Goal: Task Accomplishment & Management: Manage account settings

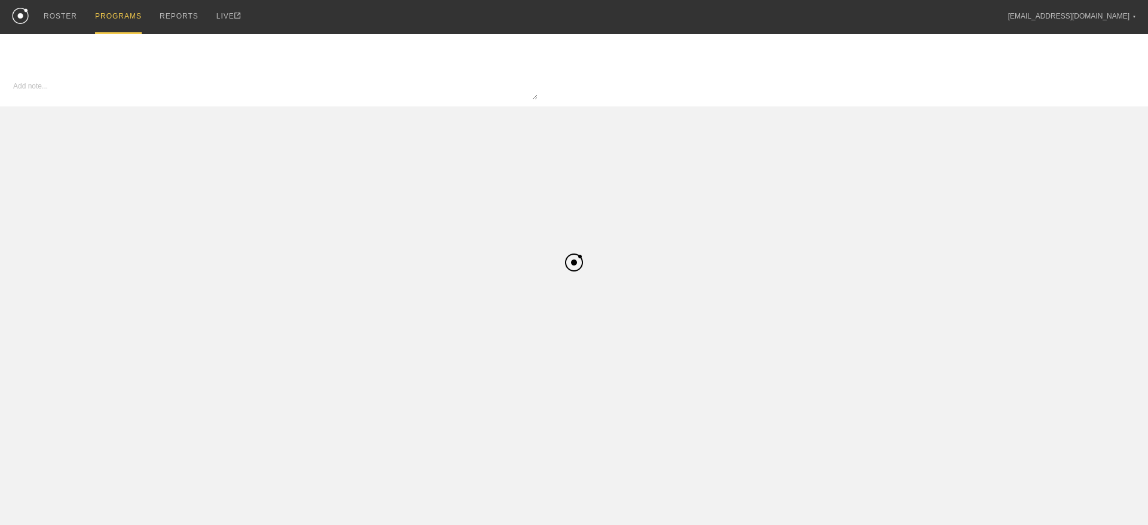
type textarea "x"
type input "Pre-Season - Basketball - [PERSON_NAME]"
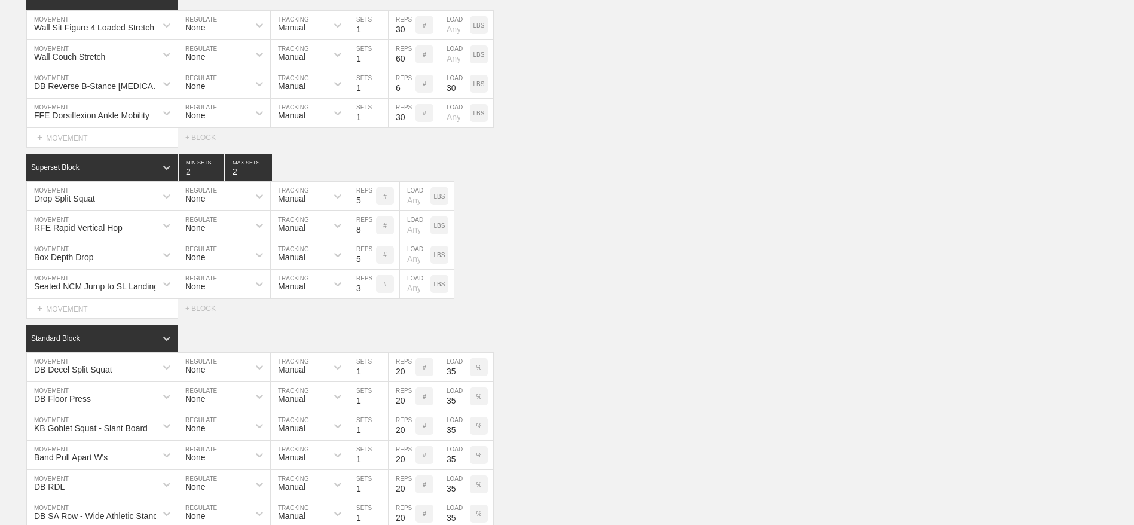
scroll to position [1117, 0]
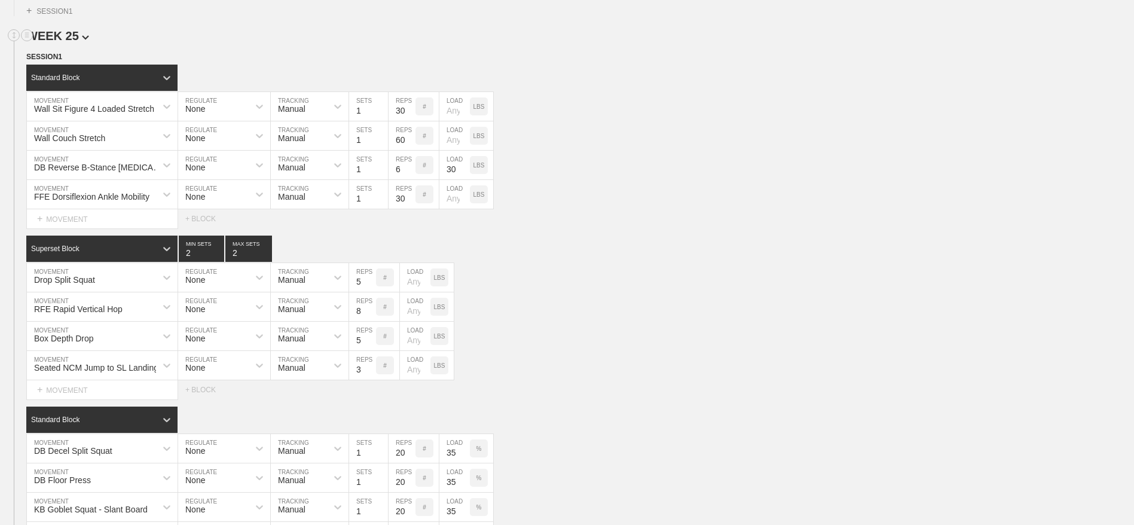
click at [82, 40] on img at bounding box center [85, 37] width 7 height 5
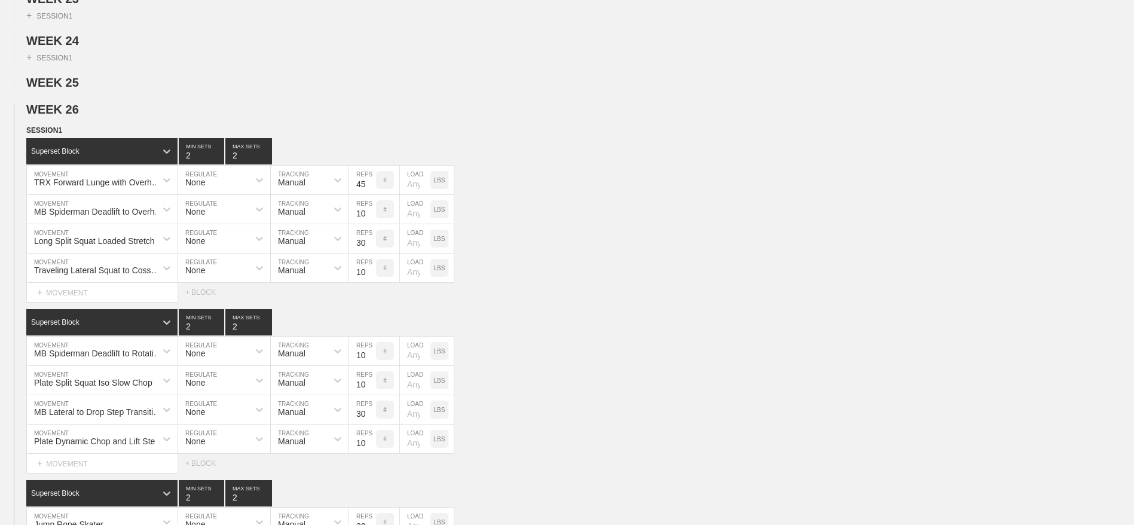
scroll to position [1069, 0]
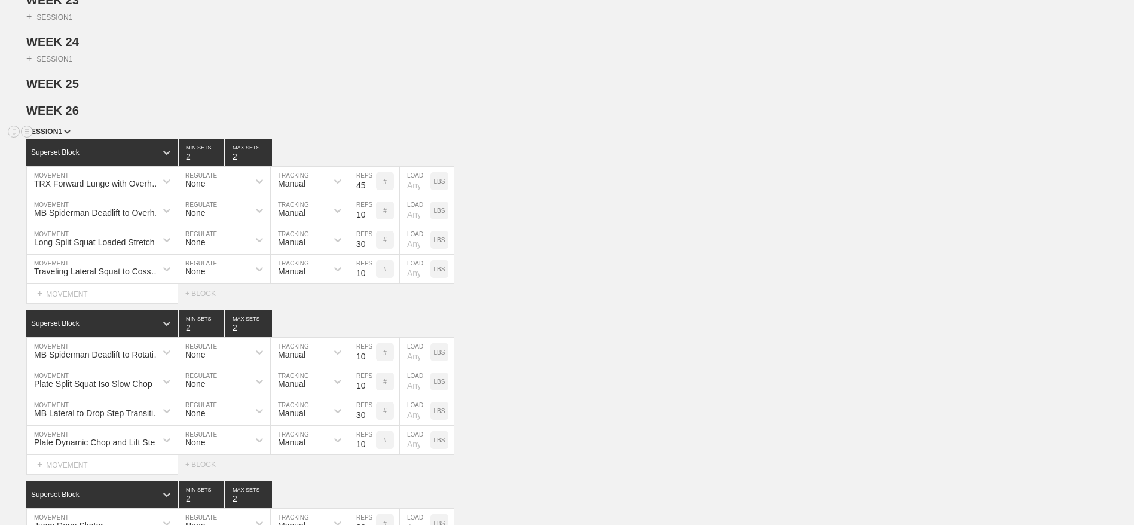
click at [55, 139] on div "SESSION 1" at bounding box center [580, 133] width 1108 height 14
click at [66, 134] on img at bounding box center [67, 132] width 7 height 4
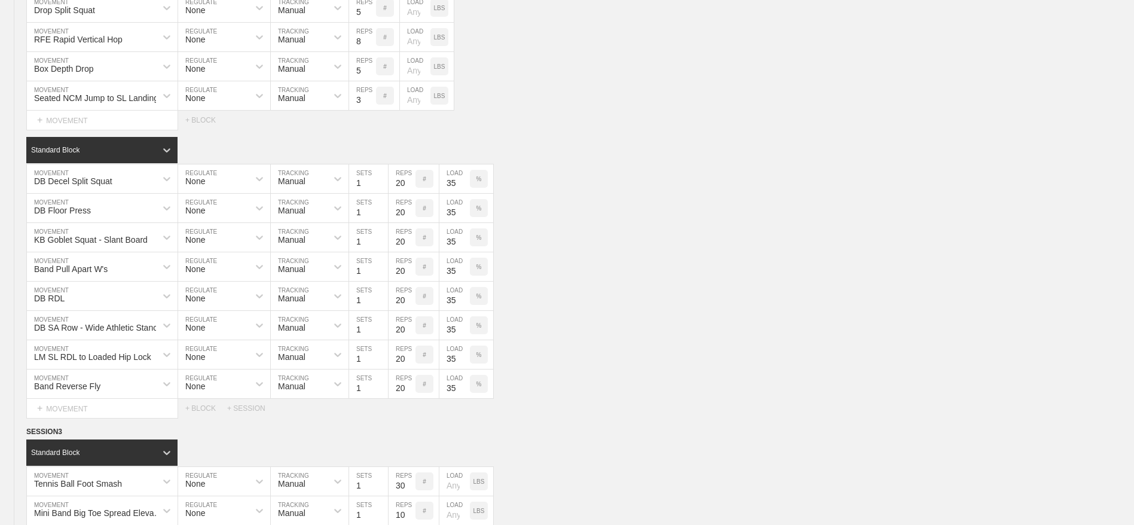
scroll to position [1436, 0]
click at [450, 192] on input "35" at bounding box center [455, 177] width 30 height 29
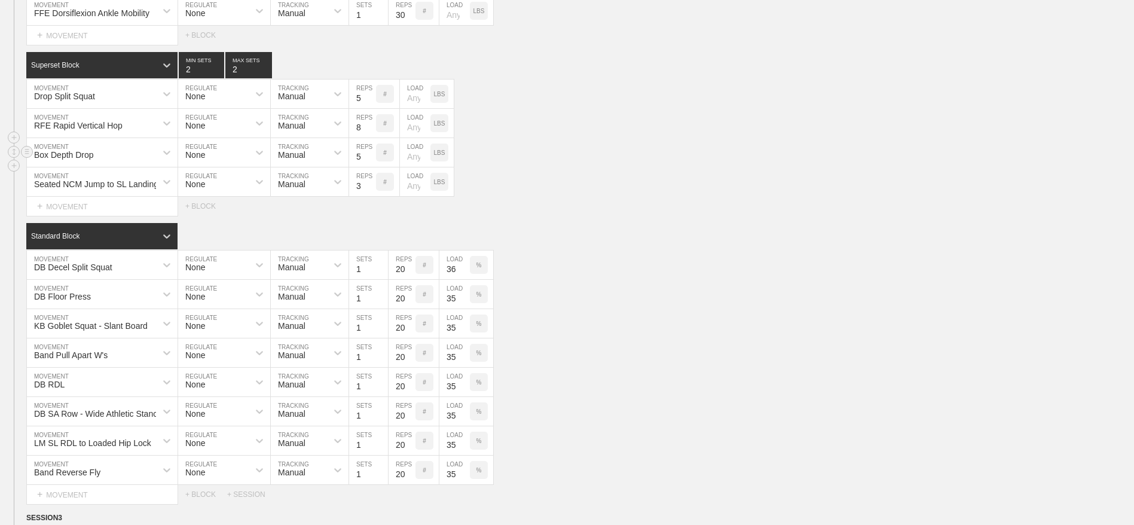
scroll to position [1388, 0]
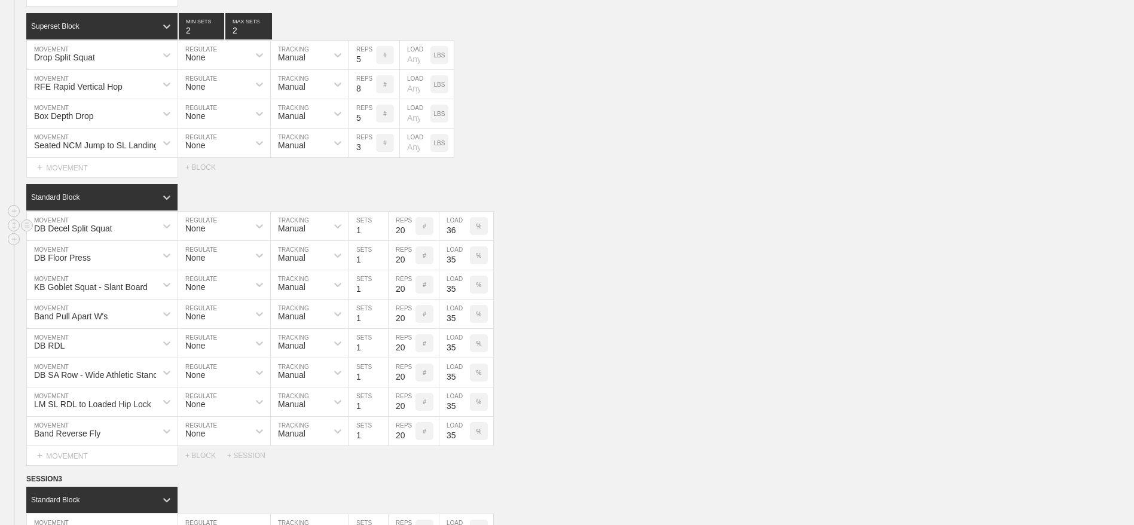
click at [448, 240] on input "36" at bounding box center [455, 226] width 30 height 29
type input "40"
click at [450, 270] on input "35" at bounding box center [455, 255] width 30 height 29
type input "40"
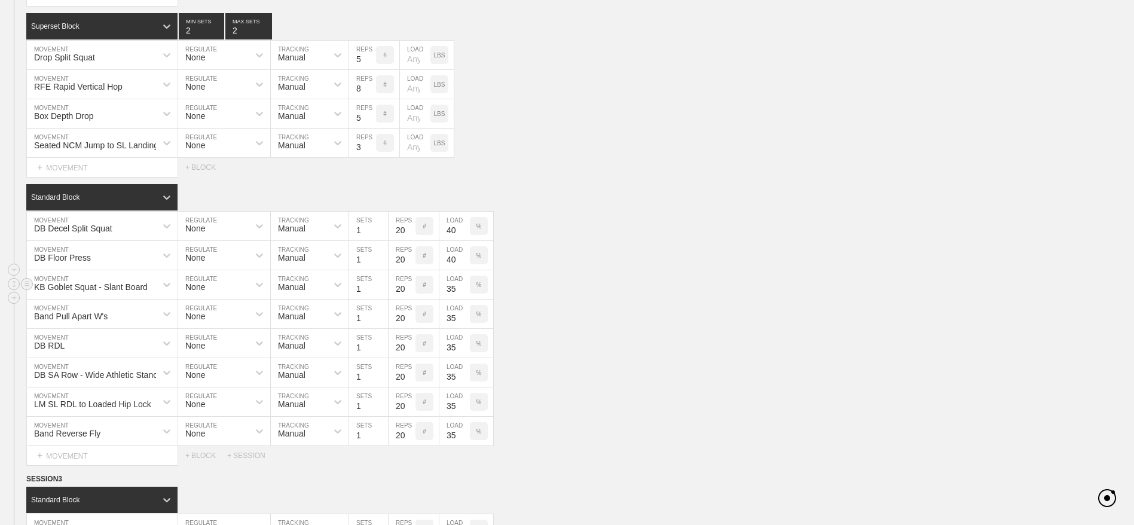
click at [450, 299] on input "35" at bounding box center [455, 284] width 30 height 29
type input "40"
click at [448, 328] on input "35" at bounding box center [455, 314] width 30 height 29
click at [545, 358] on div "DB RDL MOVEMENT None REGULATE Manual TRACKING 1 SETS 20 REPS # 35 LOAD %" at bounding box center [567, 343] width 1134 height 29
click at [478, 318] on p "%" at bounding box center [479, 314] width 5 height 7
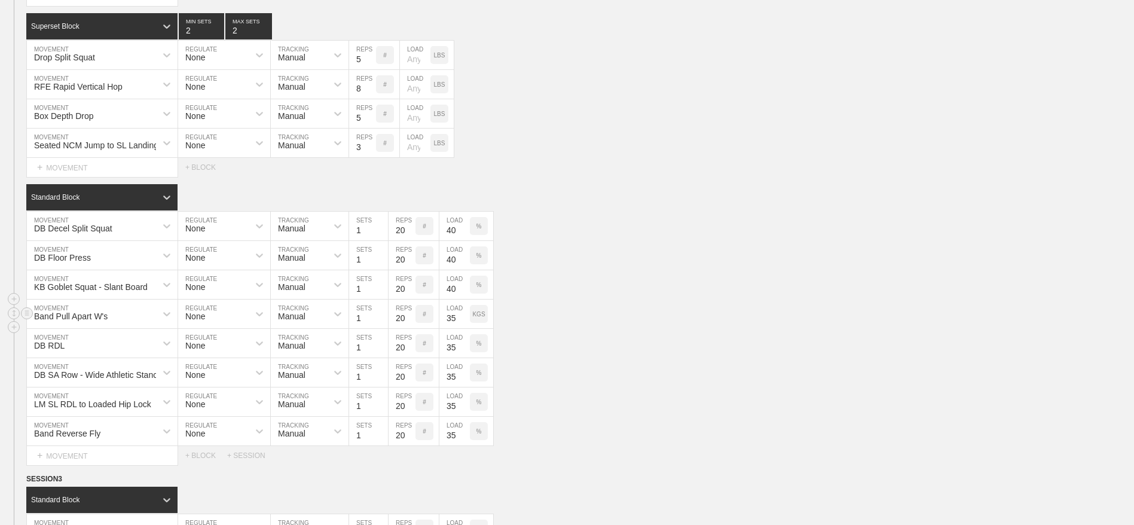
click at [478, 318] on p "KGS" at bounding box center [478, 314] width 13 height 7
click at [447, 328] on input "35" at bounding box center [455, 314] width 30 height 29
click at [450, 358] on input "35" at bounding box center [455, 343] width 30 height 29
type input "40"
click at [448, 387] on input "35" at bounding box center [455, 372] width 30 height 29
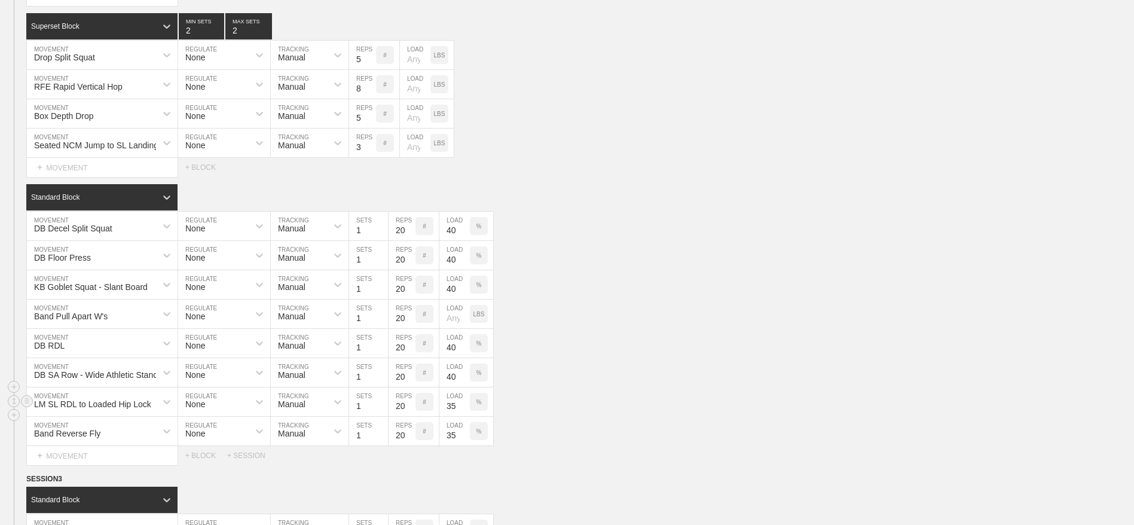
type input "40"
click at [450, 416] on input "35" at bounding box center [455, 401] width 30 height 29
type input "40"
click at [483, 440] on div "%" at bounding box center [479, 431] width 18 height 18
click at [483, 435] on p "KGS" at bounding box center [478, 431] width 13 height 7
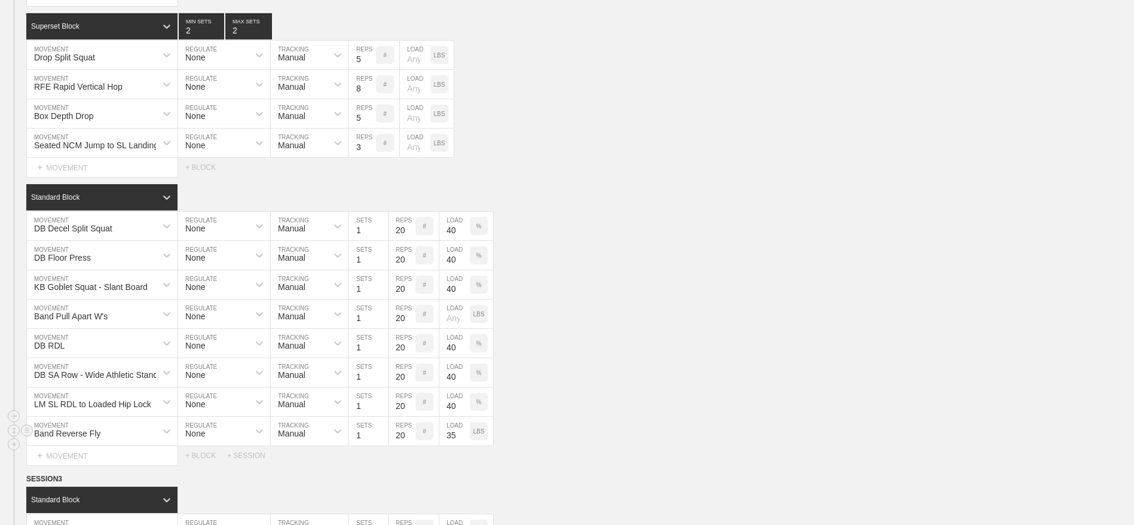
click at [447, 445] on input "35" at bounding box center [455, 431] width 30 height 29
click at [629, 387] on div "DB SA Row - Wide Athletic Stance MOVEMENT None REGULATE Manual TRACKING 1 SETS …" at bounding box center [567, 372] width 1134 height 29
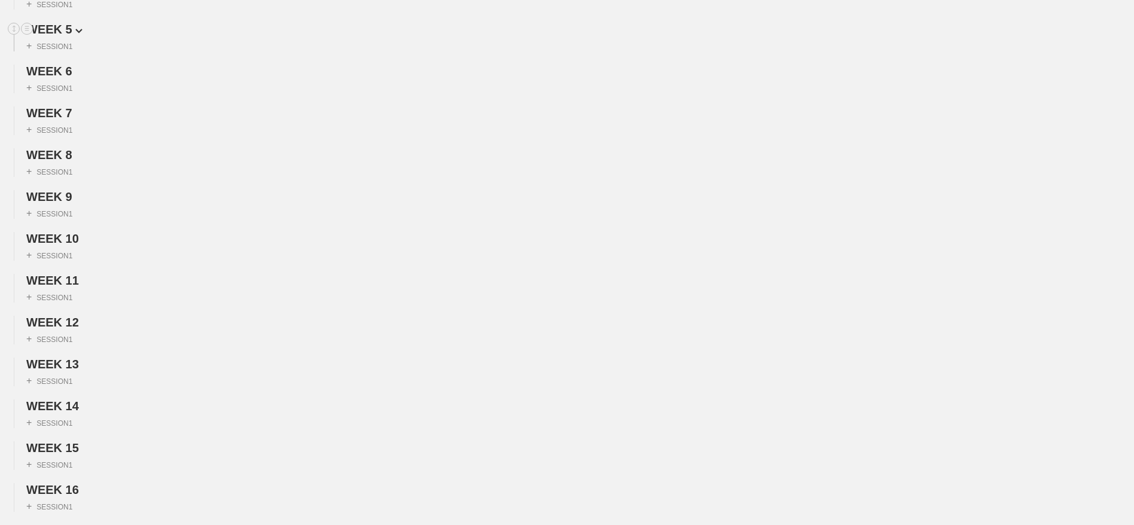
scroll to position [0, 0]
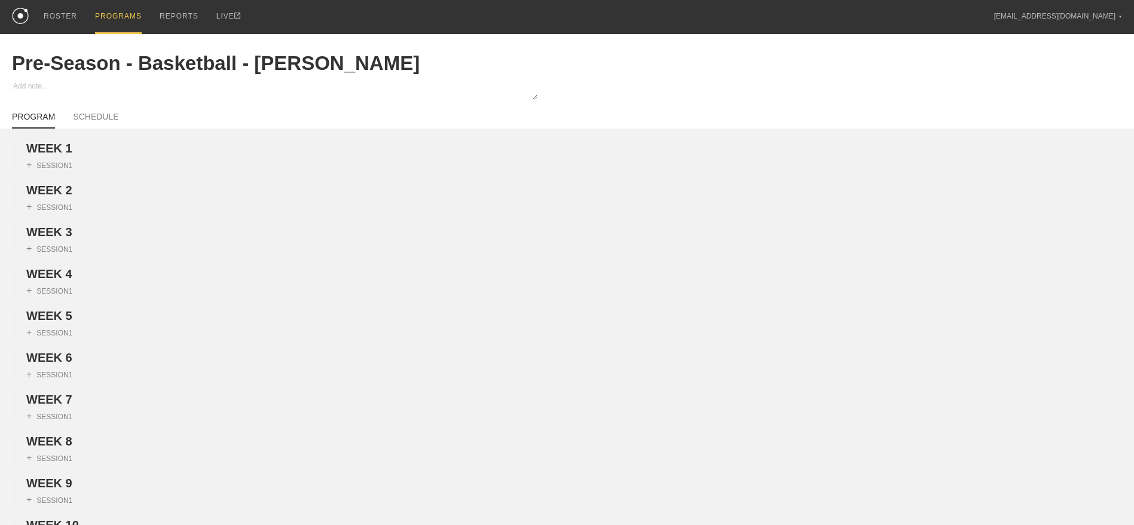
click at [118, 9] on div "PROGRAMS" at bounding box center [118, 17] width 47 height 34
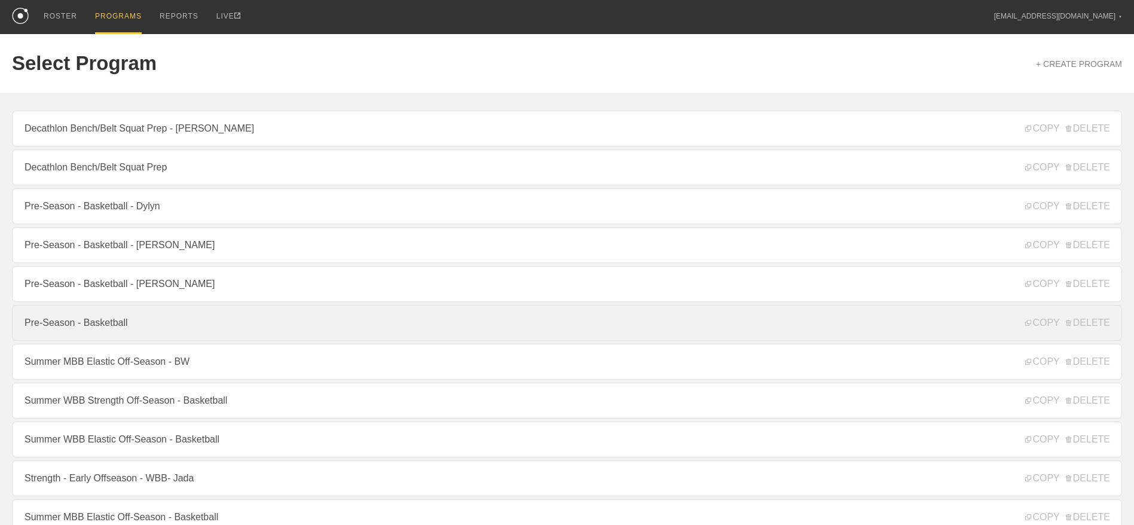
click at [111, 325] on link "Pre-Season - Basketball" at bounding box center [567, 323] width 1110 height 36
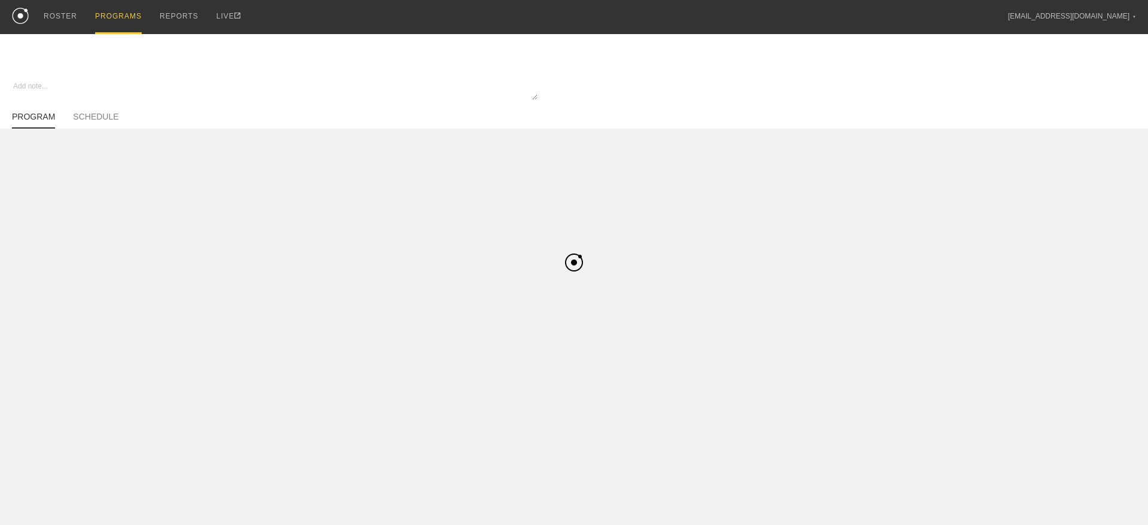
type textarea "x"
type input "Pre-Season - Basketball"
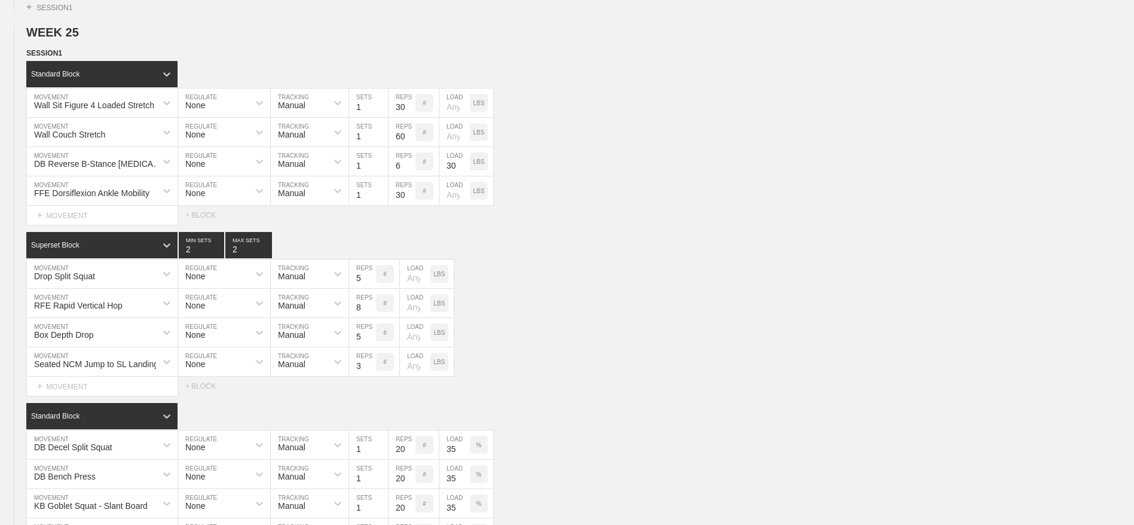
scroll to position [1121, 0]
click at [77, 38] on span "WEEK 25" at bounding box center [57, 31] width 63 height 13
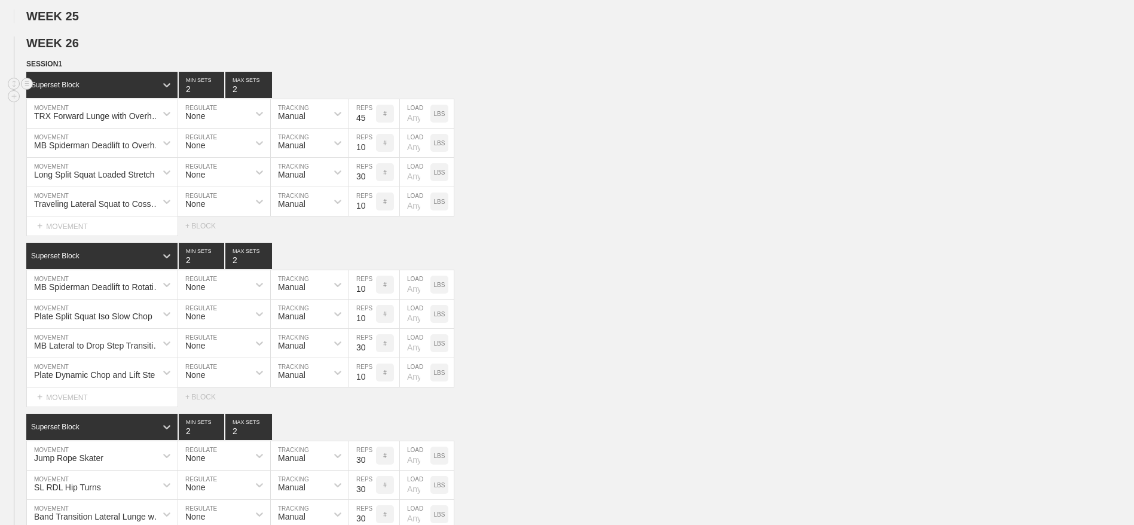
scroll to position [1137, 0]
click at [60, 68] on span "SESSION 1" at bounding box center [48, 63] width 44 height 8
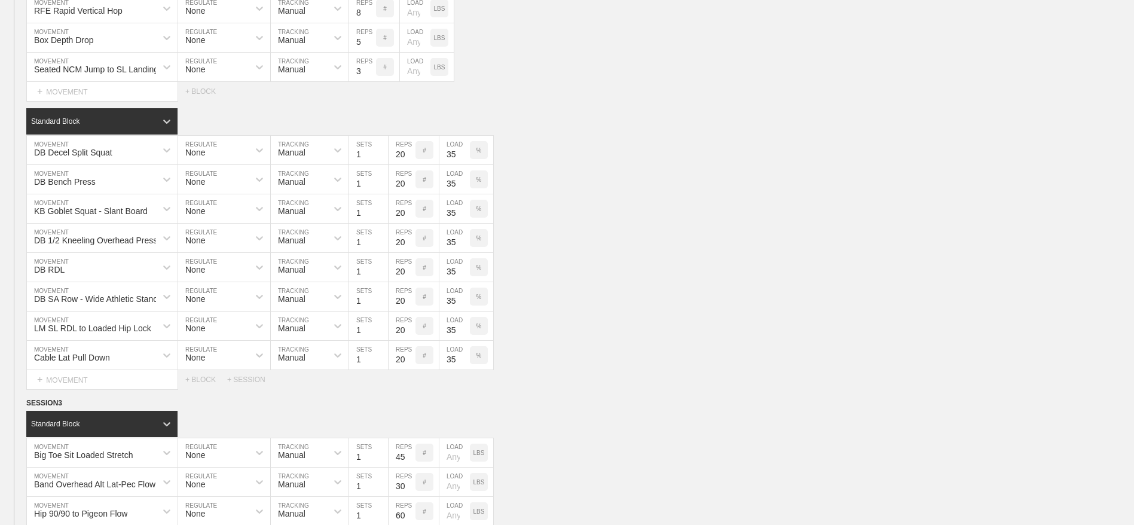
scroll to position [1475, 0]
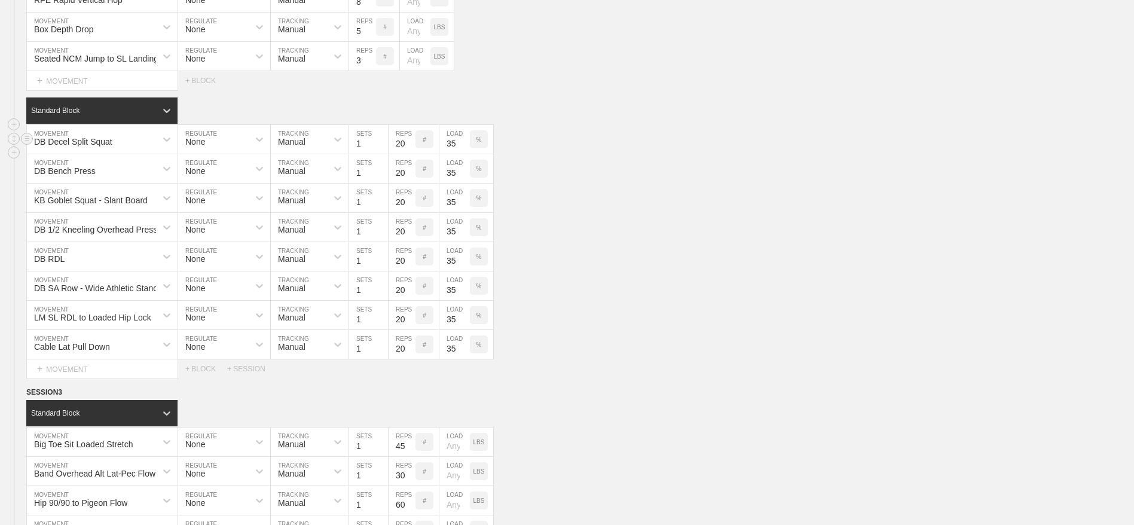
click at [449, 154] on input "35" at bounding box center [455, 139] width 30 height 29
type input "40"
click at [449, 183] on input "35" at bounding box center [455, 168] width 30 height 29
type input "40"
click at [449, 212] on input "35" at bounding box center [455, 198] width 30 height 29
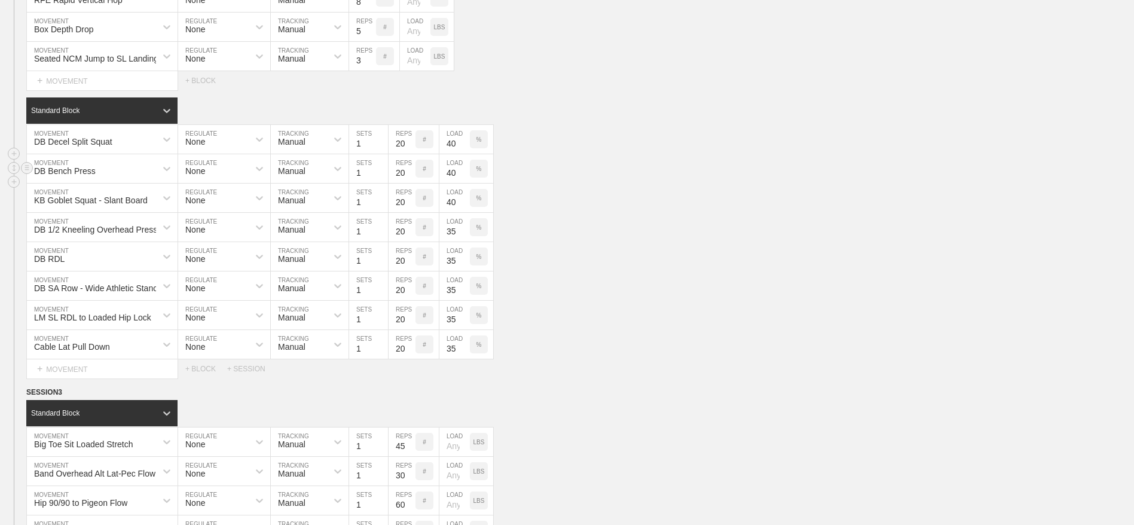
type input "40"
click at [449, 183] on input "40" at bounding box center [455, 168] width 30 height 29
type input "45"
click at [450, 212] on input "40" at bounding box center [455, 198] width 30 height 29
type input "45"
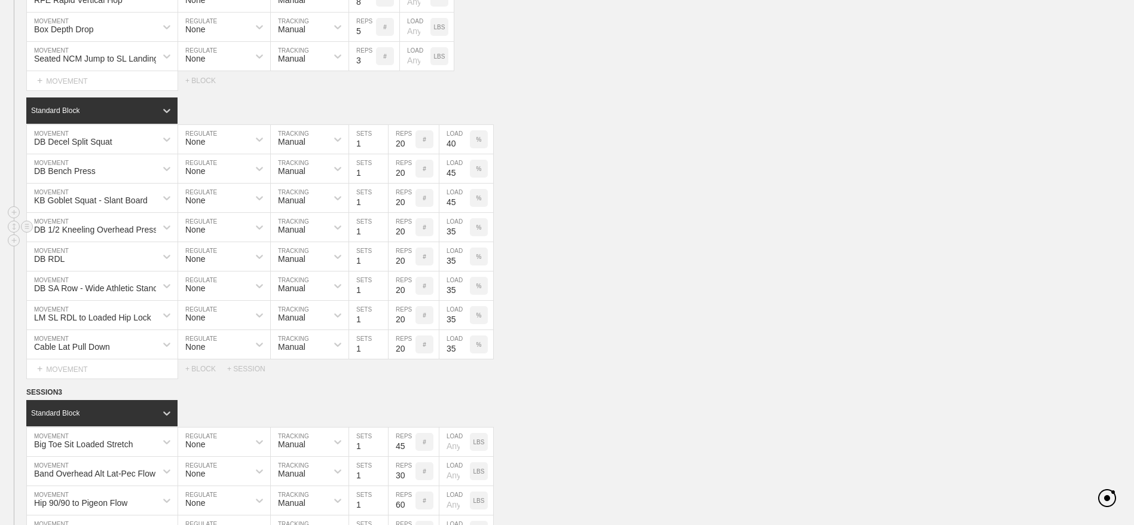
click at [448, 242] on input "35" at bounding box center [455, 227] width 30 height 29
type input "40"
click at [446, 271] on input "35" at bounding box center [455, 256] width 30 height 29
type input "40"
click at [450, 300] on input "35" at bounding box center [455, 285] width 30 height 29
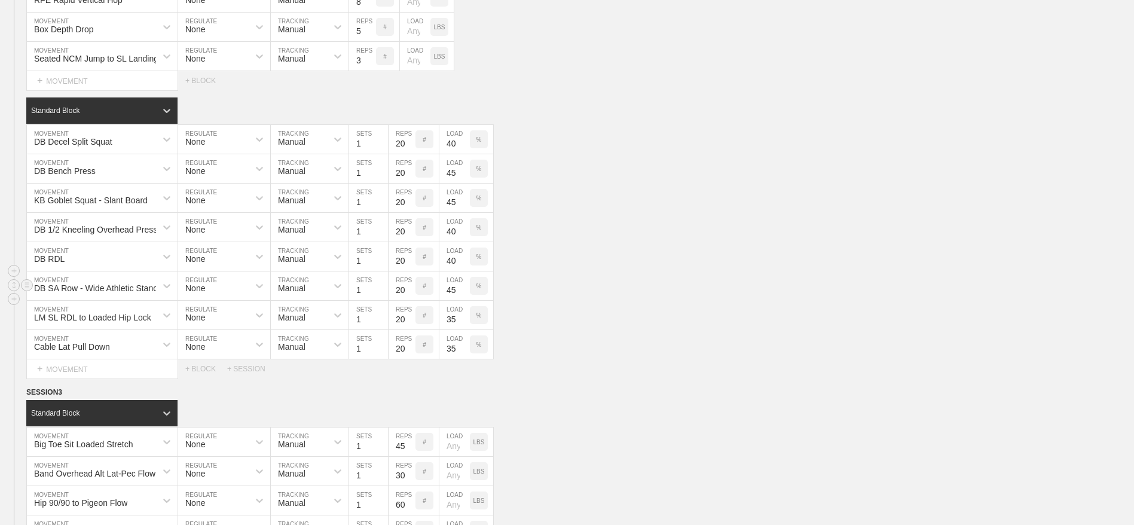
type input "45"
click at [448, 329] on input "35" at bounding box center [455, 315] width 30 height 29
type input "40"
click at [450, 359] on input "35" at bounding box center [455, 344] width 30 height 29
type input "45"
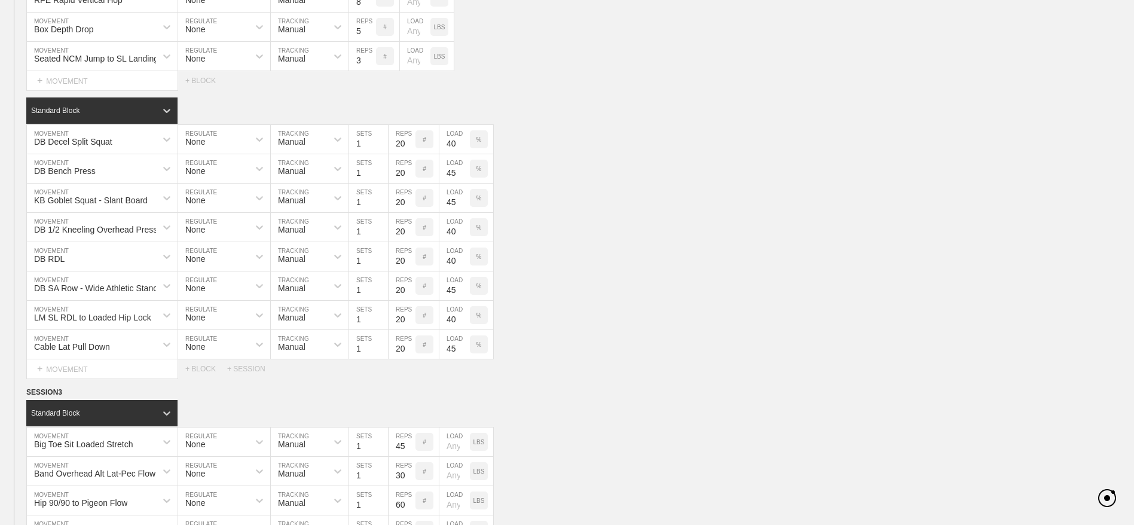
click at [547, 379] on div "Select... MOVEMENT + MOVEMENT + BLOCK + SESSION" at bounding box center [567, 368] width 1134 height 19
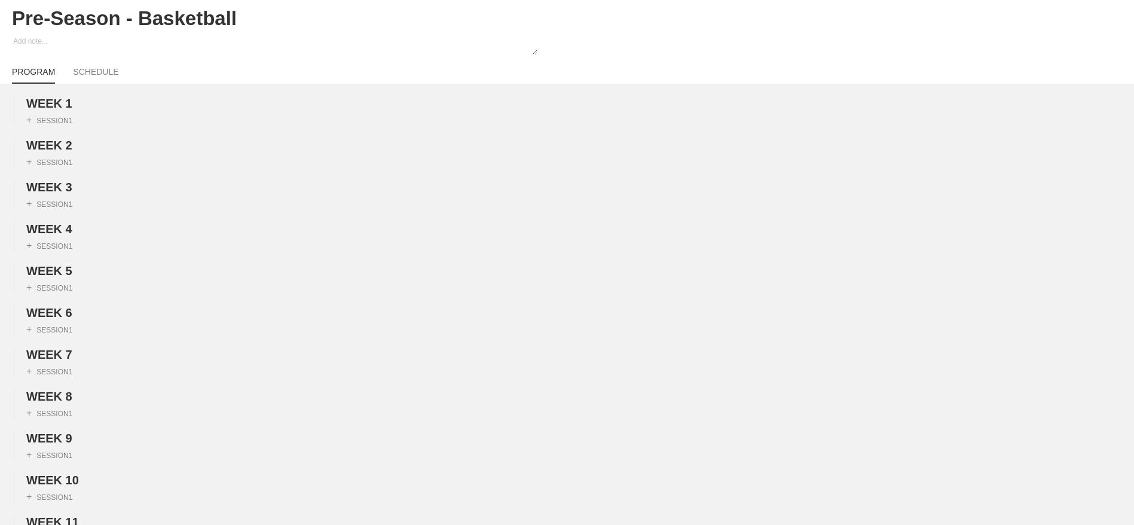
scroll to position [0, 0]
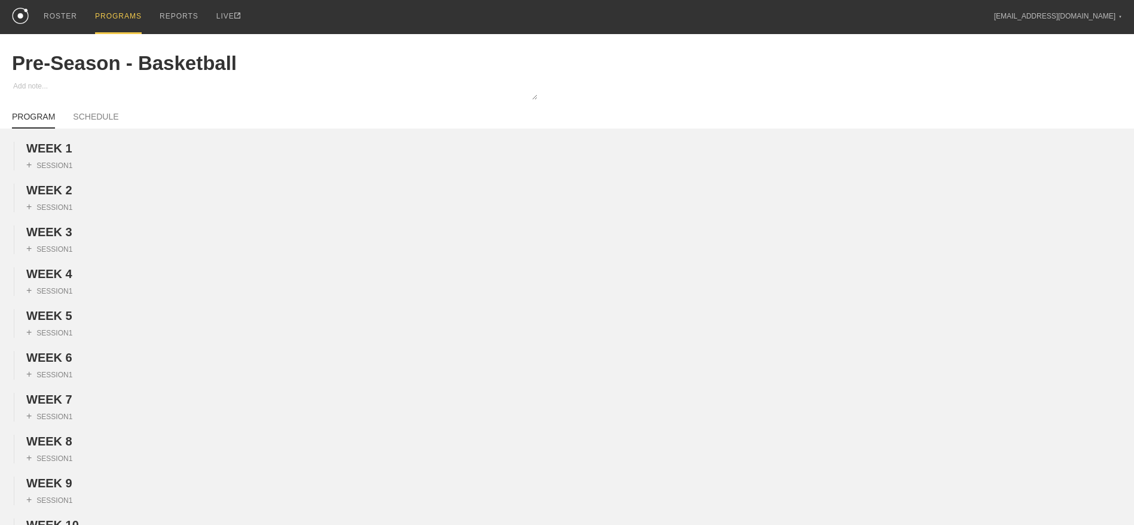
click at [117, 11] on div "PROGRAMS" at bounding box center [118, 17] width 47 height 34
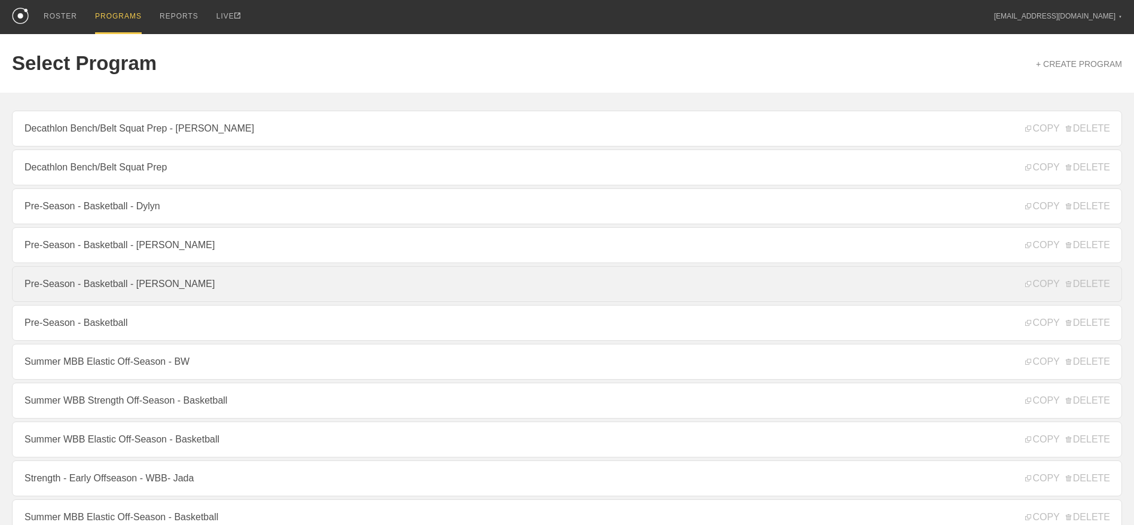
click at [118, 282] on link "Pre-Season - Basketball - [PERSON_NAME]" at bounding box center [567, 284] width 1110 height 36
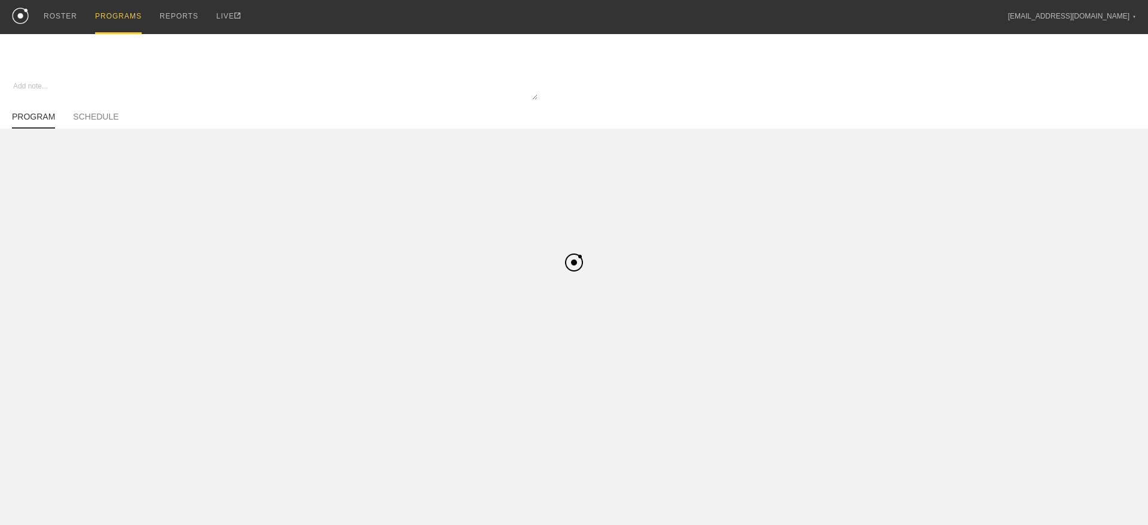
type textarea "x"
type input "Pre-Season - Basketball - [PERSON_NAME]"
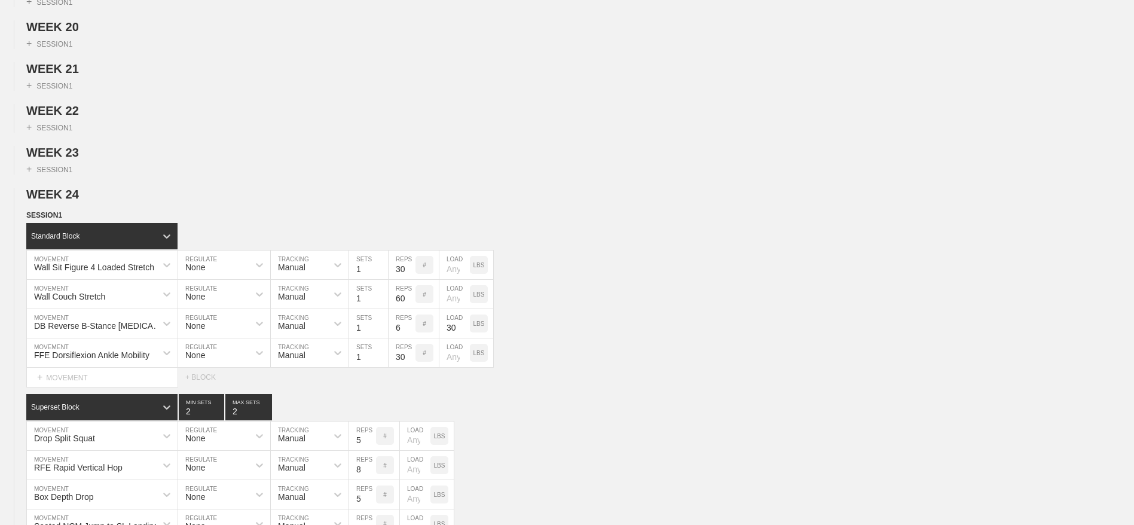
scroll to position [925, 0]
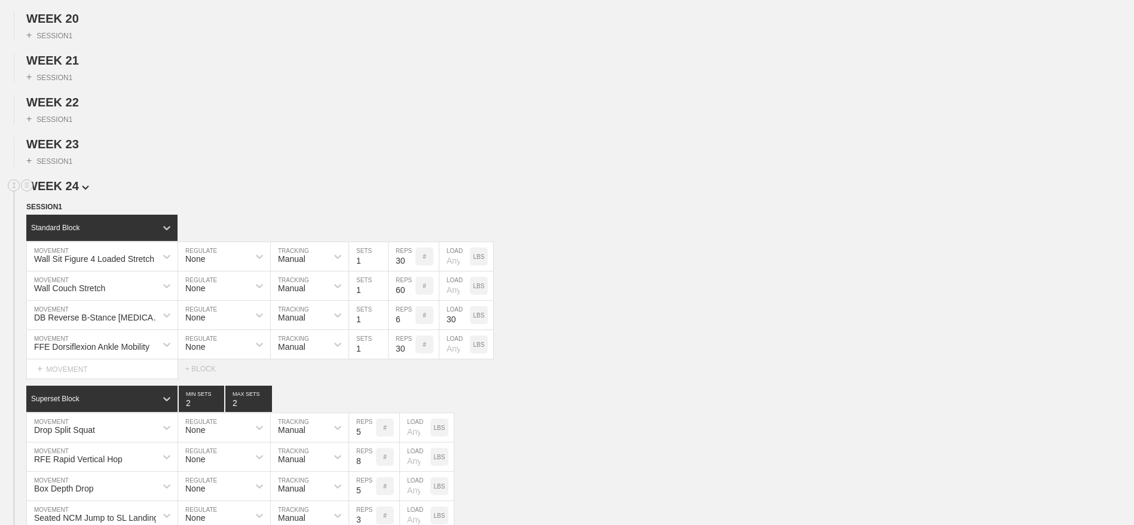
click at [61, 193] on span "WEEK 24" at bounding box center [57, 185] width 63 height 13
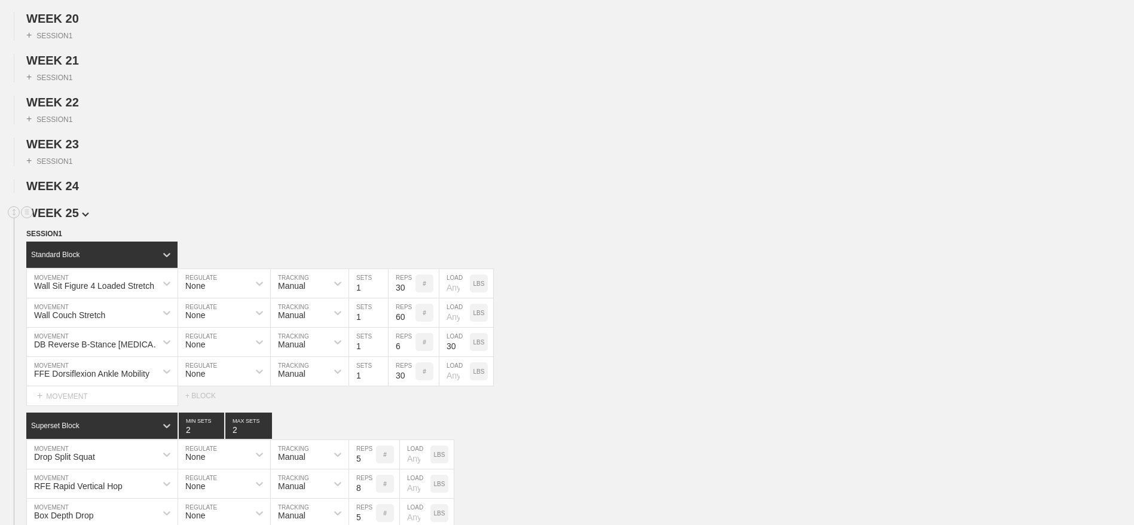
click at [62, 219] on span "WEEK 25" at bounding box center [57, 212] width 63 height 13
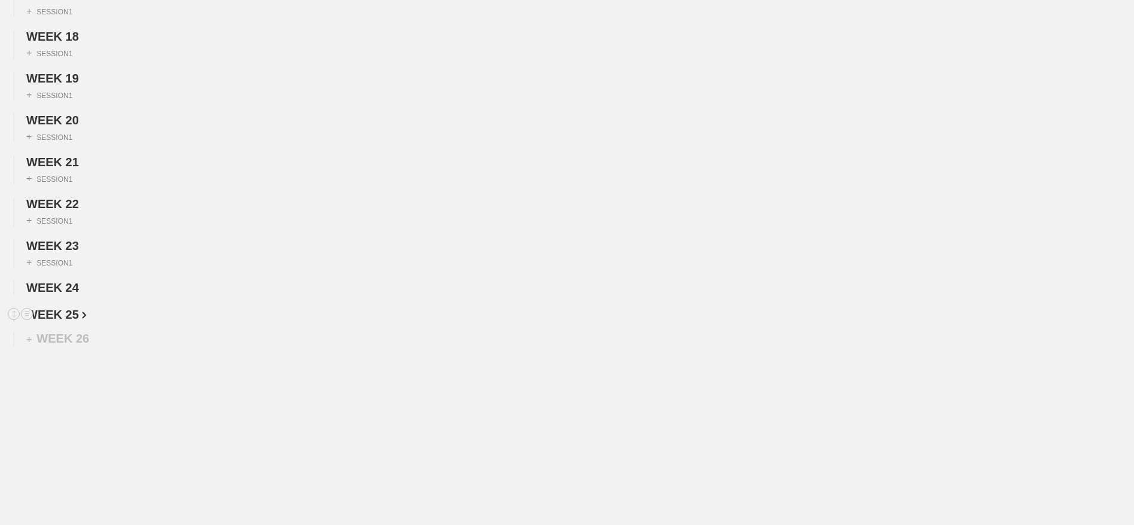
scroll to position [854, 0]
click at [21, 310] on circle at bounding box center [27, 314] width 14 height 14
click at [67, 323] on div "DUPLICATE" at bounding box center [84, 327] width 96 height 18
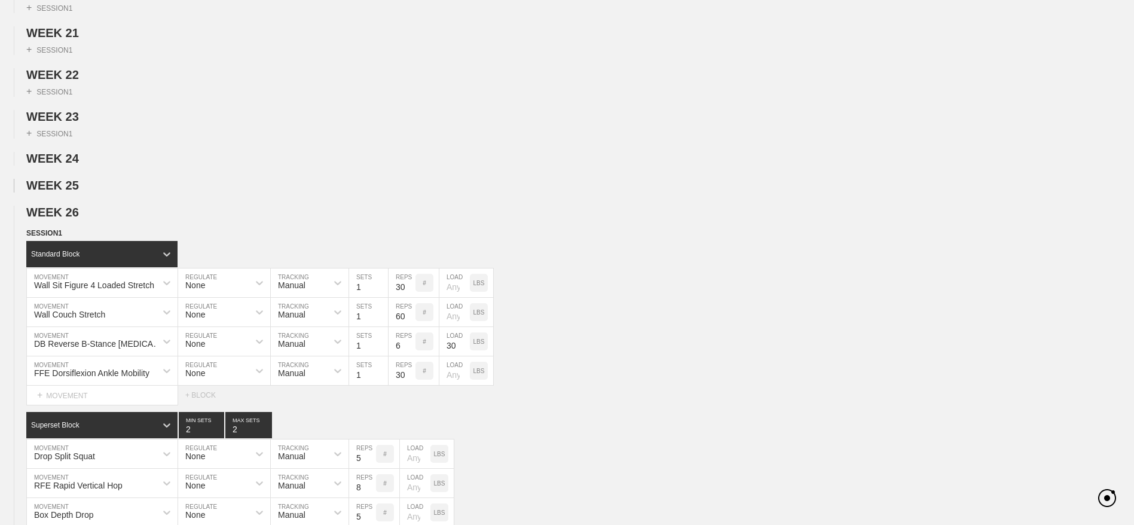
scroll to position [970, 0]
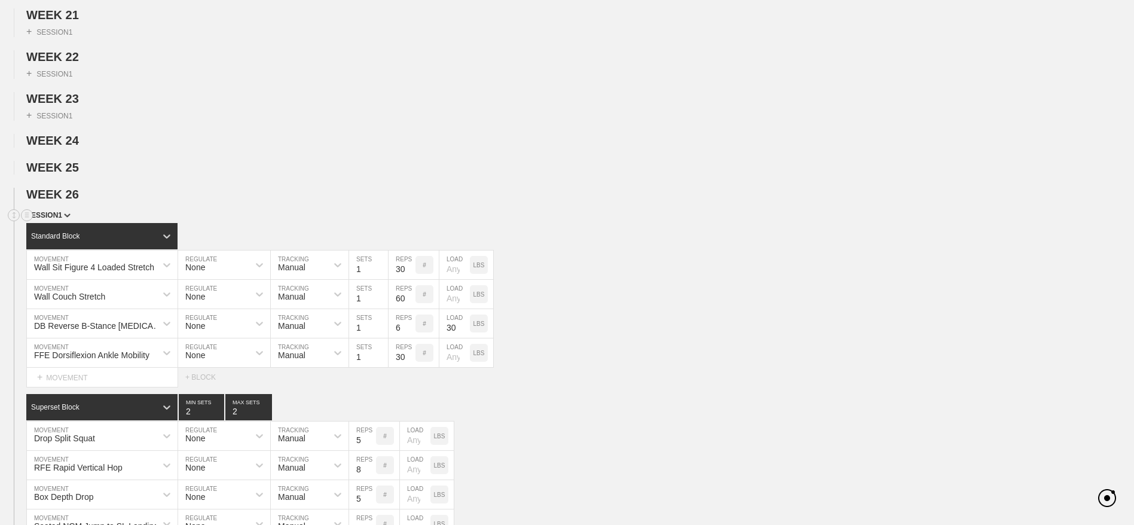
click at [56, 219] on span "SESSION 1" at bounding box center [48, 215] width 44 height 8
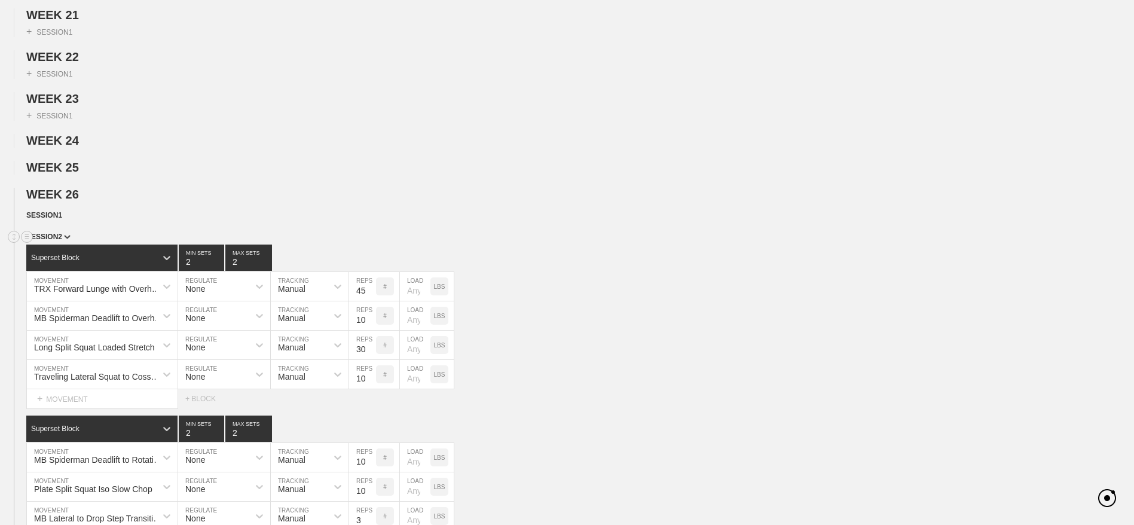
click at [42, 241] on span "SESSION 2" at bounding box center [48, 237] width 44 height 8
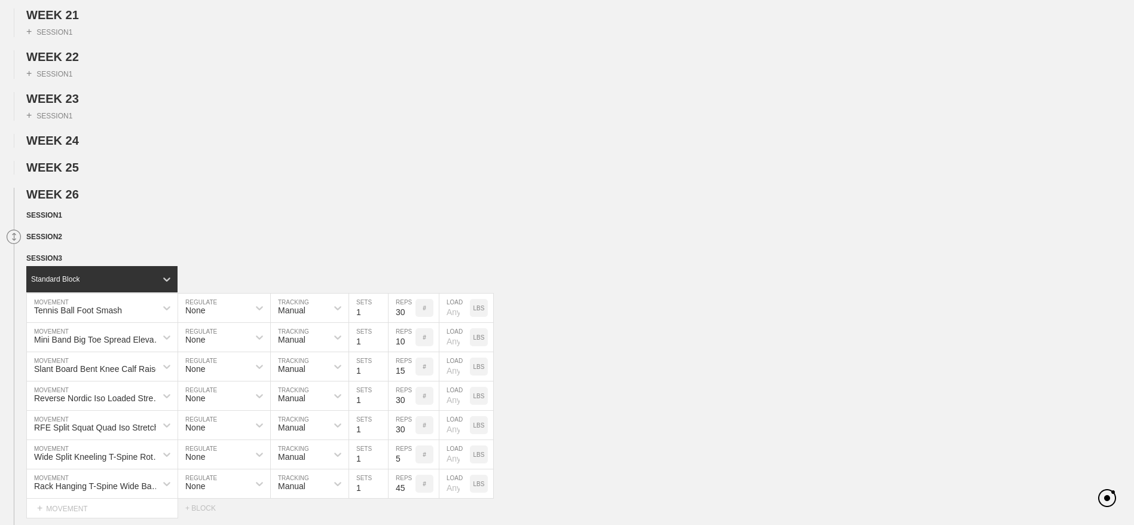
click at [13, 244] on circle at bounding box center [14, 237] width 14 height 14
click at [62, 219] on span "SESSION 1" at bounding box center [46, 215] width 41 height 8
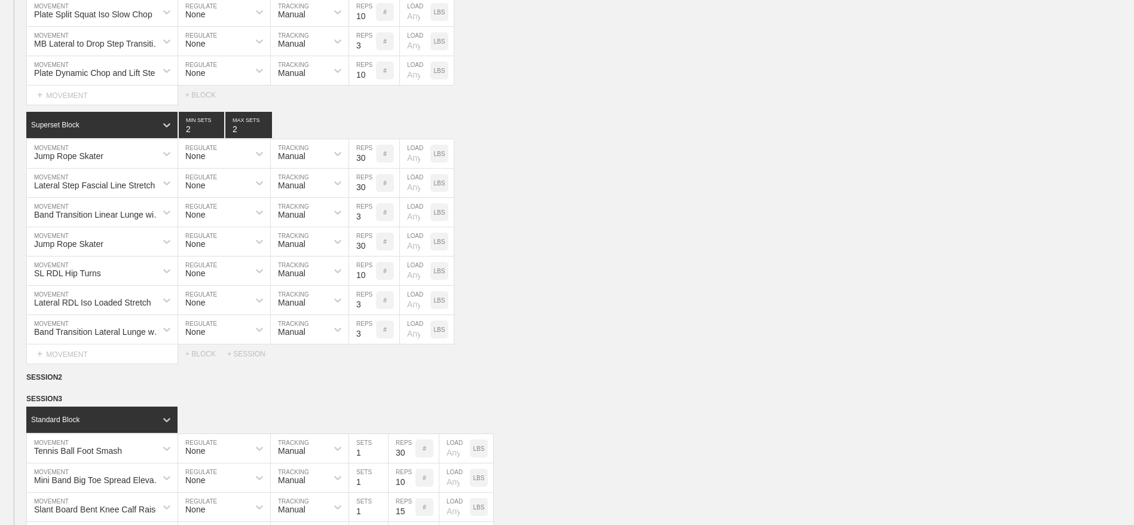
scroll to position [1426, 0]
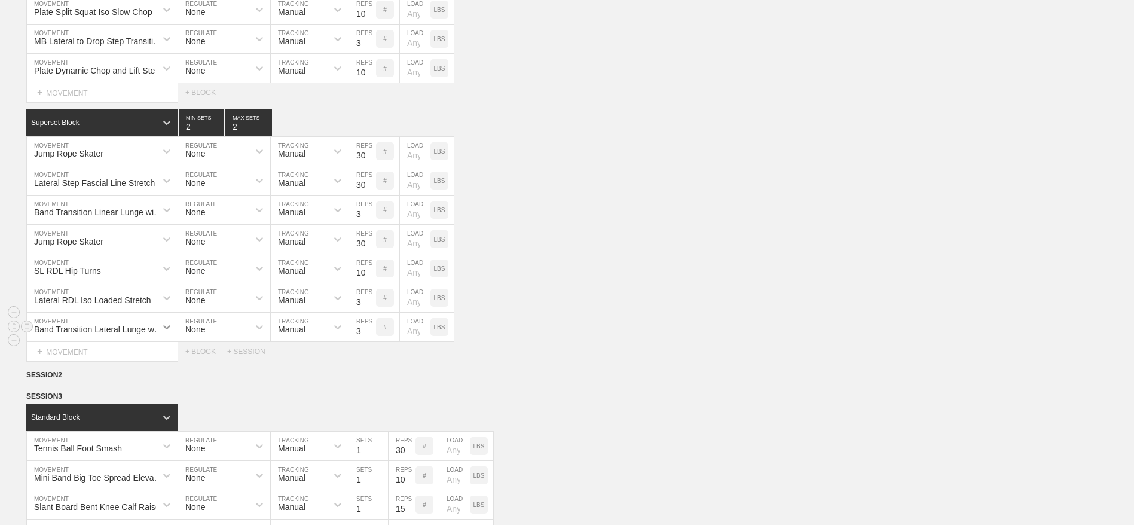
click at [166, 341] on div at bounding box center [167, 327] width 22 height 29
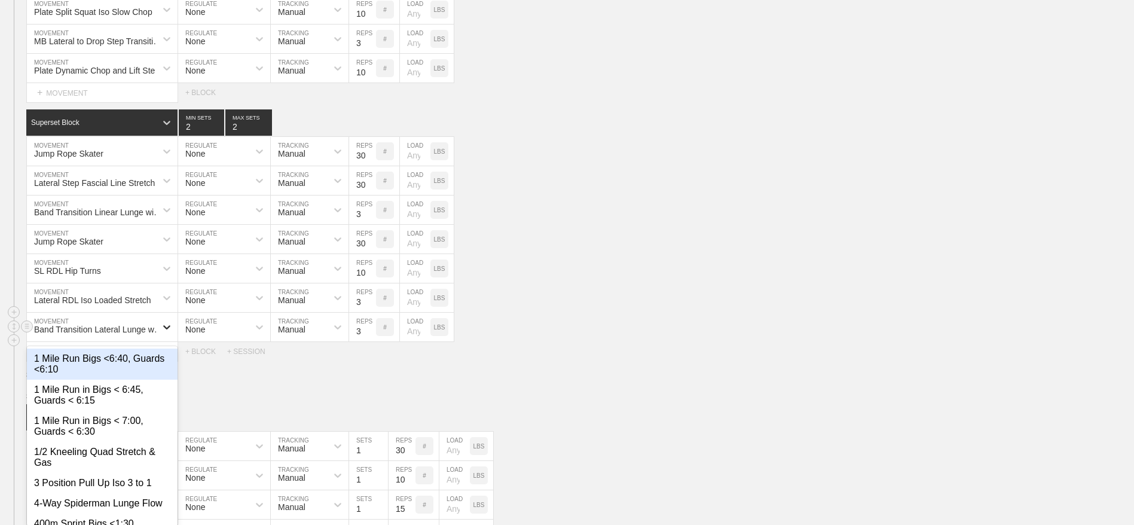
scroll to position [1462, 0]
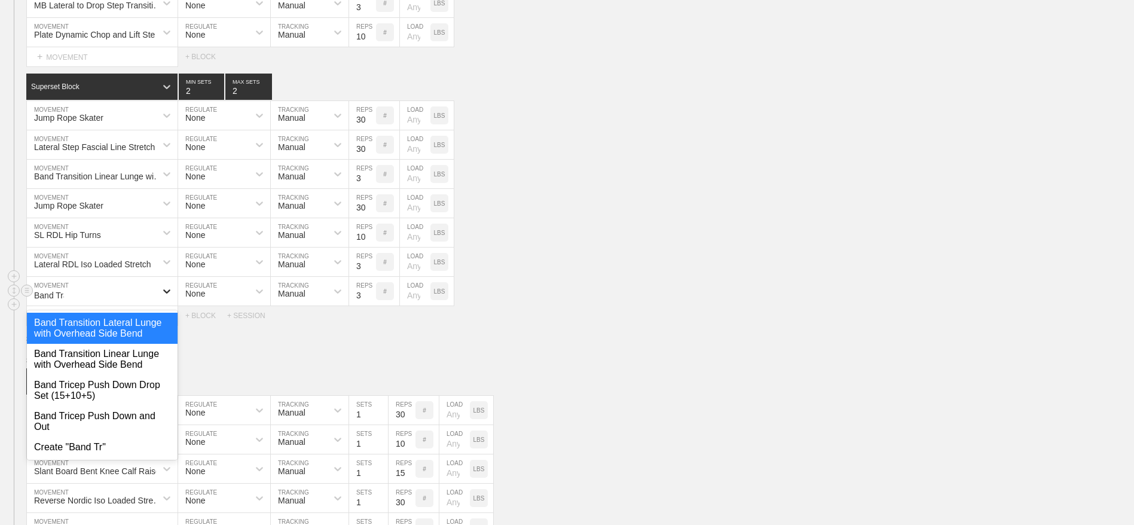
type input "Band [PERSON_NAME]"
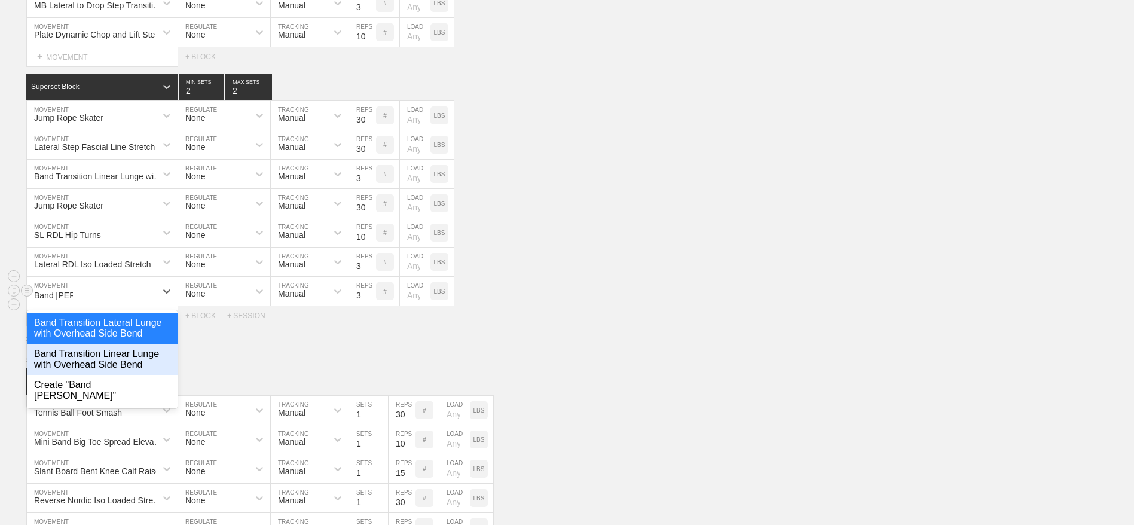
click at [102, 375] on div "Band Transition Linear Lunge with Overhead Side Bend" at bounding box center [102, 359] width 151 height 31
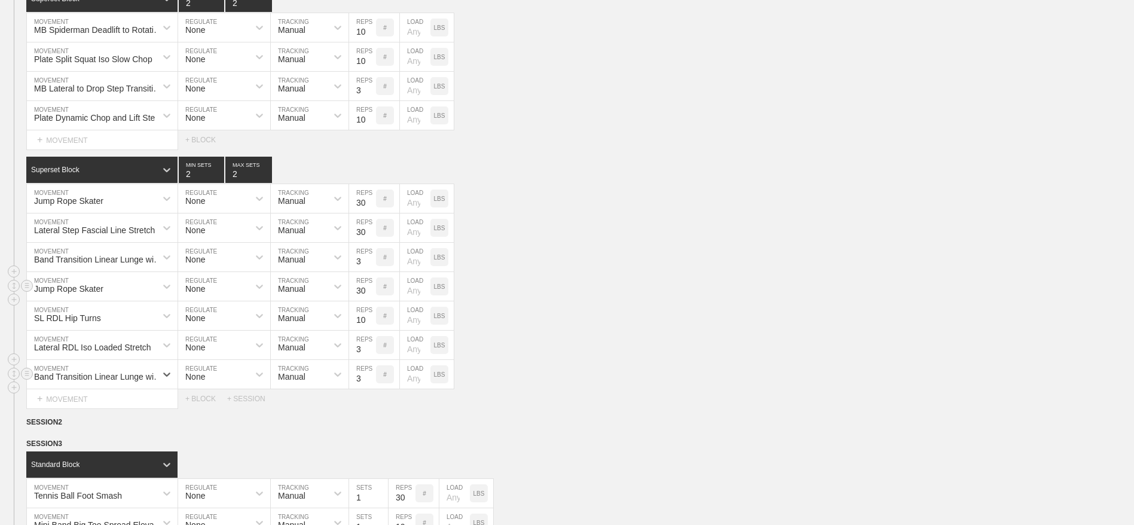
scroll to position [1379, 0]
click at [164, 233] on icon at bounding box center [167, 227] width 12 height 12
click at [620, 271] on div "Band Transition Linear Lunge with Overhead Side Bend MOVEMENT None REGULATE Man…" at bounding box center [567, 256] width 1134 height 29
click at [29, 233] on circle at bounding box center [27, 226] width 14 height 14
click at [55, 278] on div "DELETE" at bounding box center [84, 281] width 96 height 18
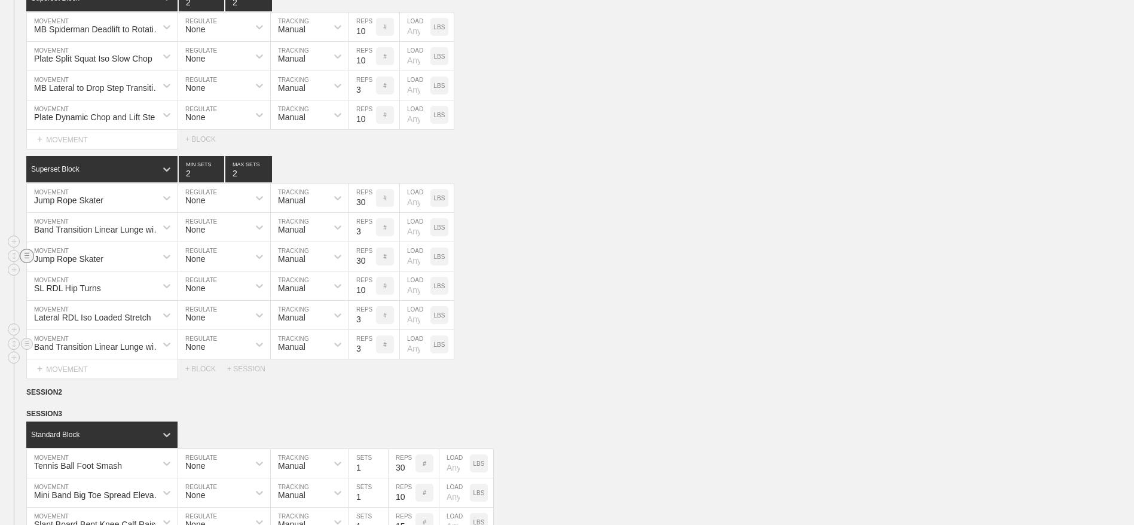
click at [26, 263] on circle at bounding box center [27, 256] width 14 height 14
click at [63, 312] on div "DELETE" at bounding box center [84, 310] width 96 height 18
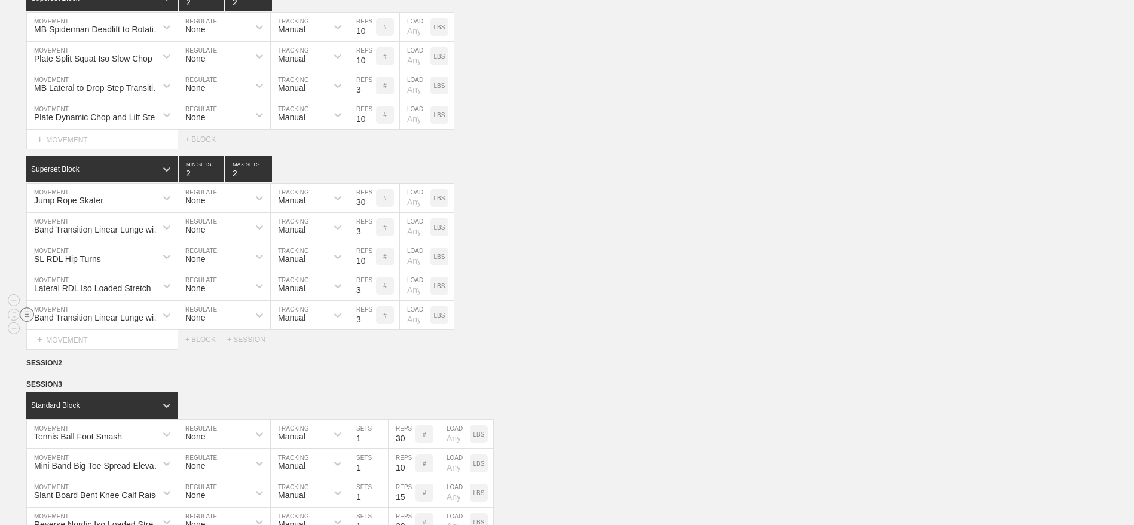
click at [32, 321] on circle at bounding box center [27, 314] width 14 height 14
click at [77, 366] on div "DELETE" at bounding box center [84, 369] width 96 height 18
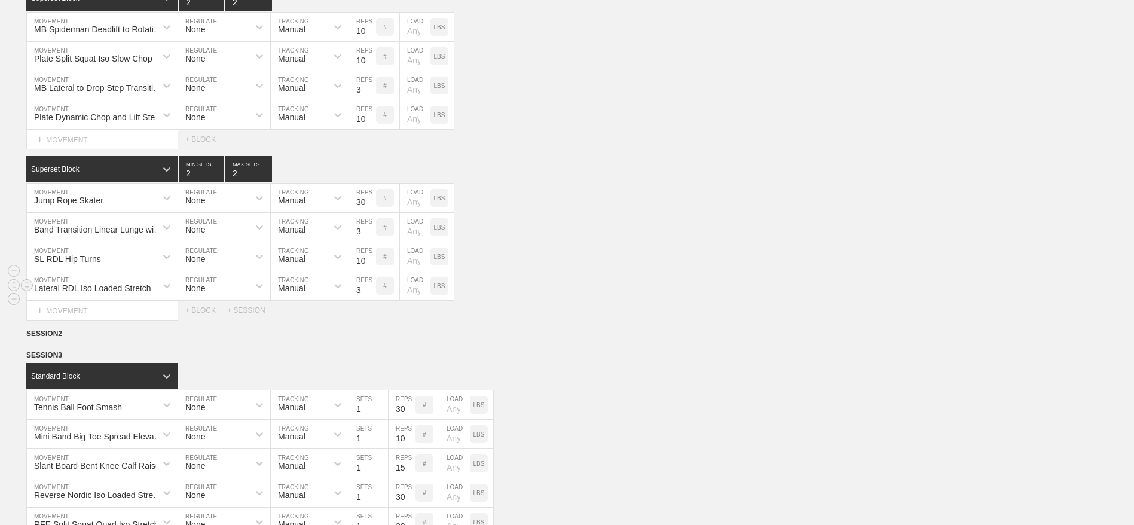
click at [355, 300] on input "3" at bounding box center [362, 285] width 27 height 29
type input "30"
click at [357, 271] on input "10" at bounding box center [362, 256] width 27 height 29
type input "30"
click at [357, 242] on input "3" at bounding box center [362, 227] width 27 height 29
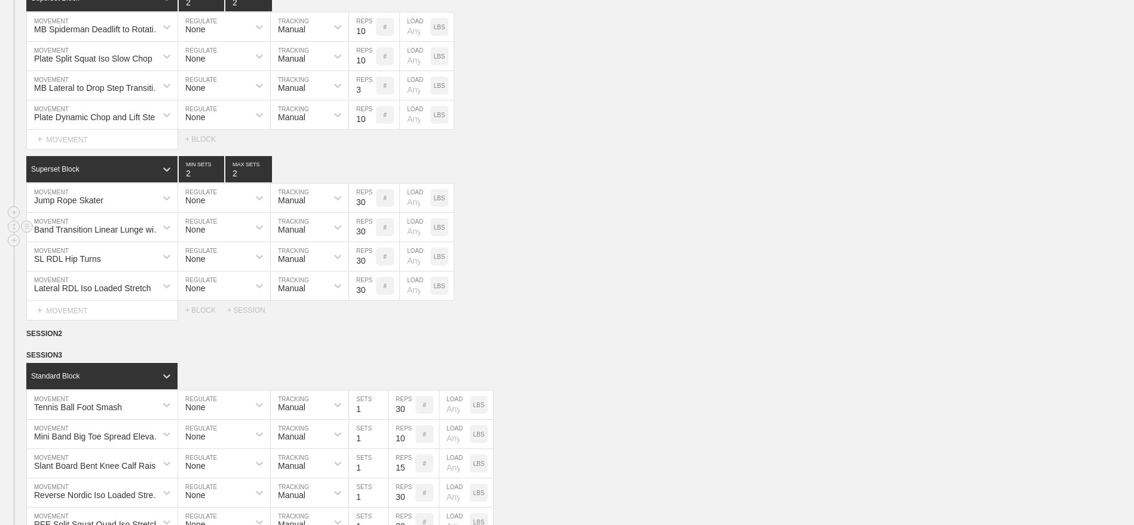
type input "30"
click at [619, 242] on div "Band Transition Linear Lunge with Overhead Side Bend MOVEMENT None REGULATE Man…" at bounding box center [567, 227] width 1134 height 29
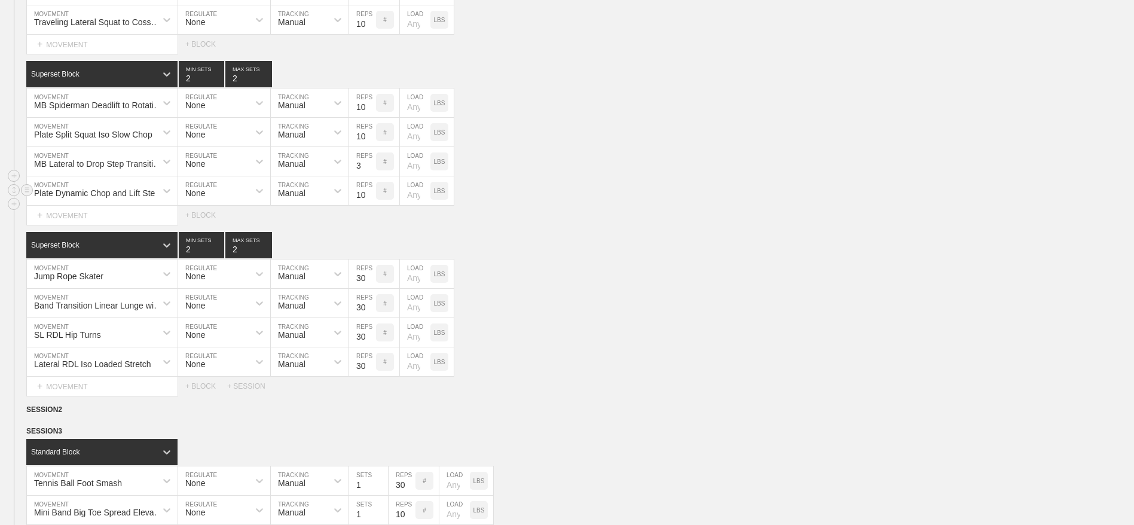
scroll to position [1298, 0]
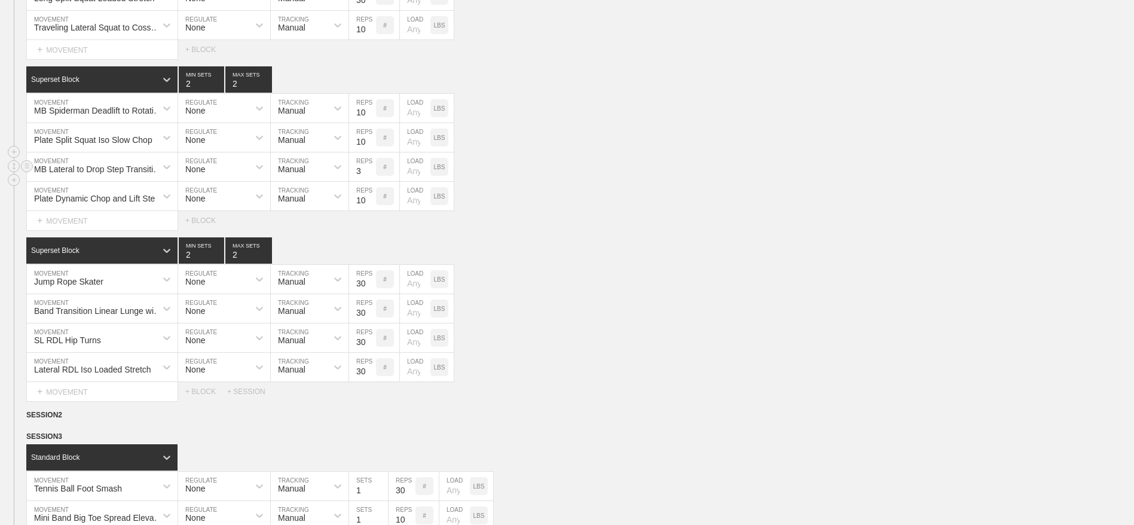
click at [359, 181] on input "3" at bounding box center [362, 166] width 27 height 29
type input "30"
click at [561, 230] on div "Select... MOVEMENT + MOVEMENT + BLOCK" at bounding box center [567, 220] width 1134 height 19
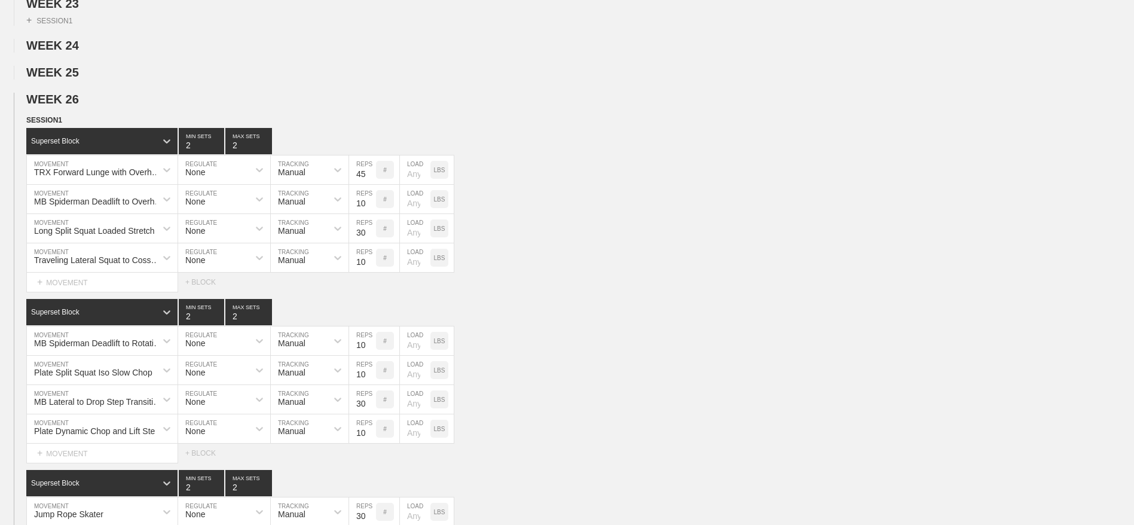
scroll to position [1065, 0]
click at [50, 129] on div "SESSION 1" at bounding box center [580, 122] width 1108 height 14
click at [57, 125] on span "SESSION 1" at bounding box center [48, 121] width 44 height 8
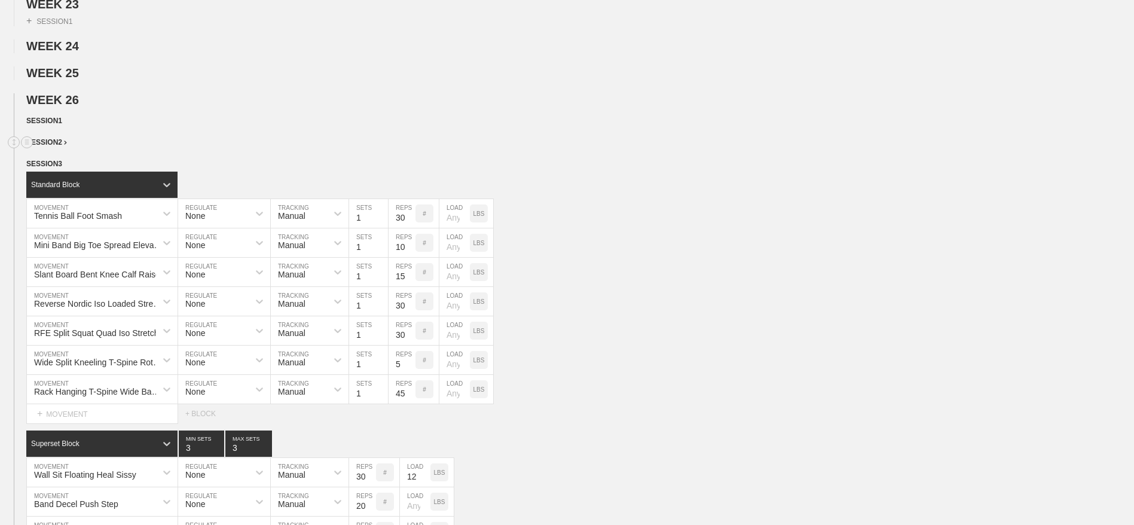
click at [56, 147] on span "SESSION 2" at bounding box center [46, 142] width 41 height 8
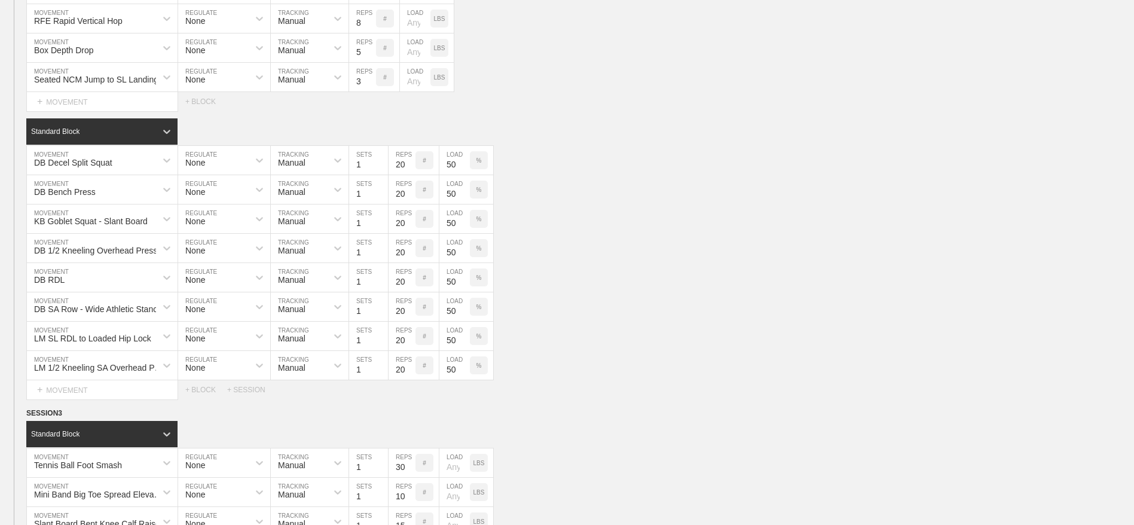
scroll to position [1440, 0]
click at [451, 173] on input "50" at bounding box center [455, 159] width 30 height 29
type input "45"
click at [552, 233] on div "KB Goblet Squat - Slant Board MOVEMENT None REGULATE Manual TRACKING 1 SETS 20 …" at bounding box center [567, 217] width 1134 height 29
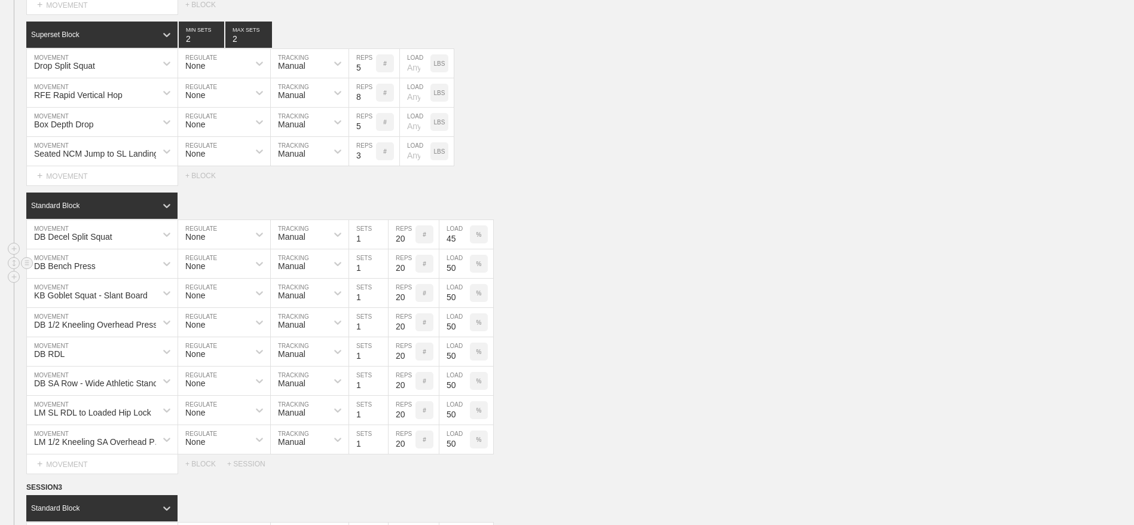
scroll to position [1366, 0]
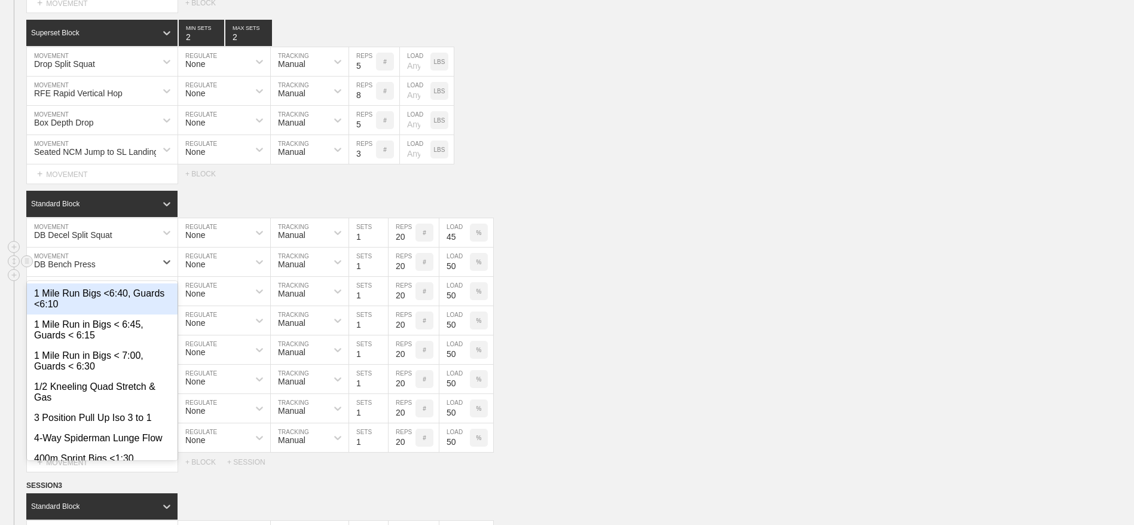
click at [142, 272] on div "DB Bench Press" at bounding box center [91, 262] width 129 height 20
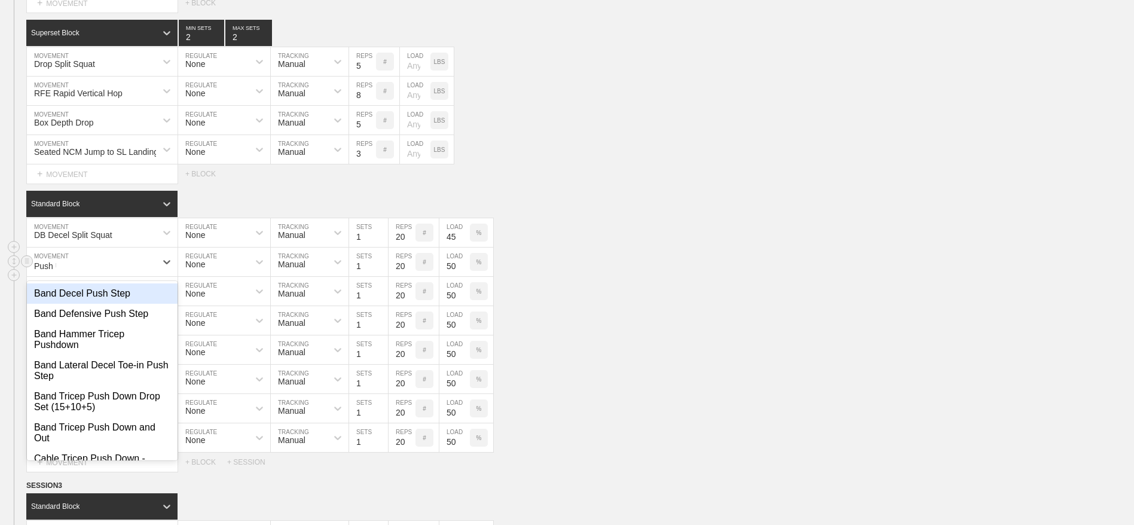
type input "Push Up"
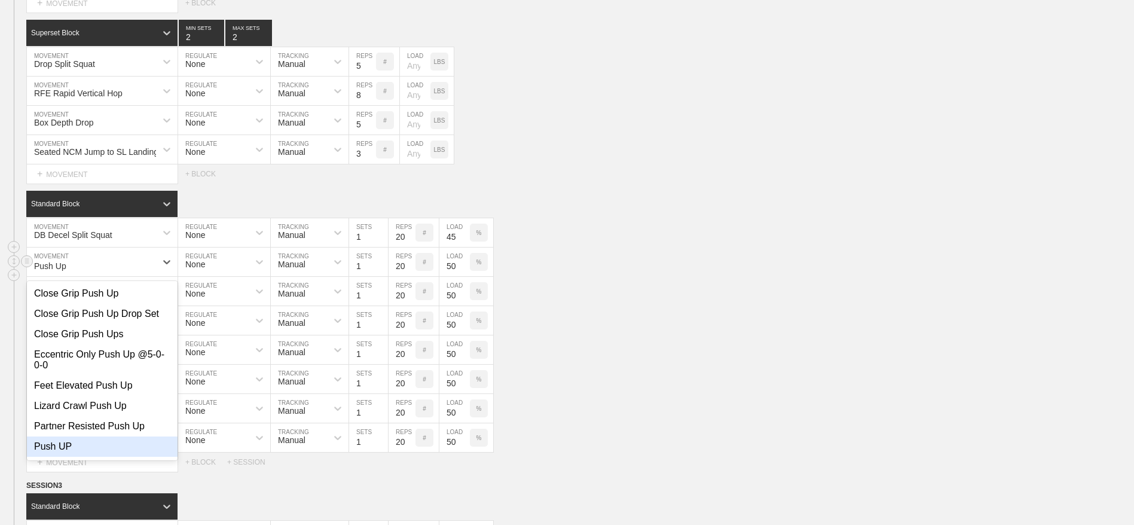
click at [47, 457] on div "Push UP" at bounding box center [102, 447] width 151 height 20
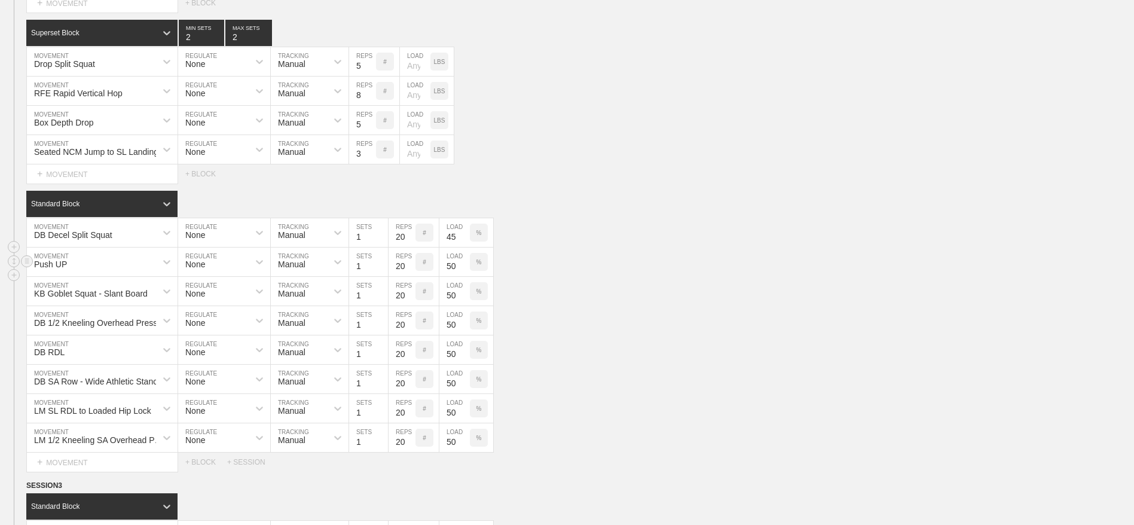
click at [449, 276] on input "50" at bounding box center [455, 262] width 30 height 29
click at [483, 271] on div "%" at bounding box center [479, 262] width 18 height 18
click at [483, 271] on div "KGS" at bounding box center [479, 262] width 18 height 18
click at [584, 306] on div "KB Goblet Squat - Slant Board MOVEMENT None REGULATE Manual TRACKING 1 SETS 20 …" at bounding box center [567, 291] width 1134 height 29
click at [450, 306] on input "50" at bounding box center [455, 291] width 30 height 29
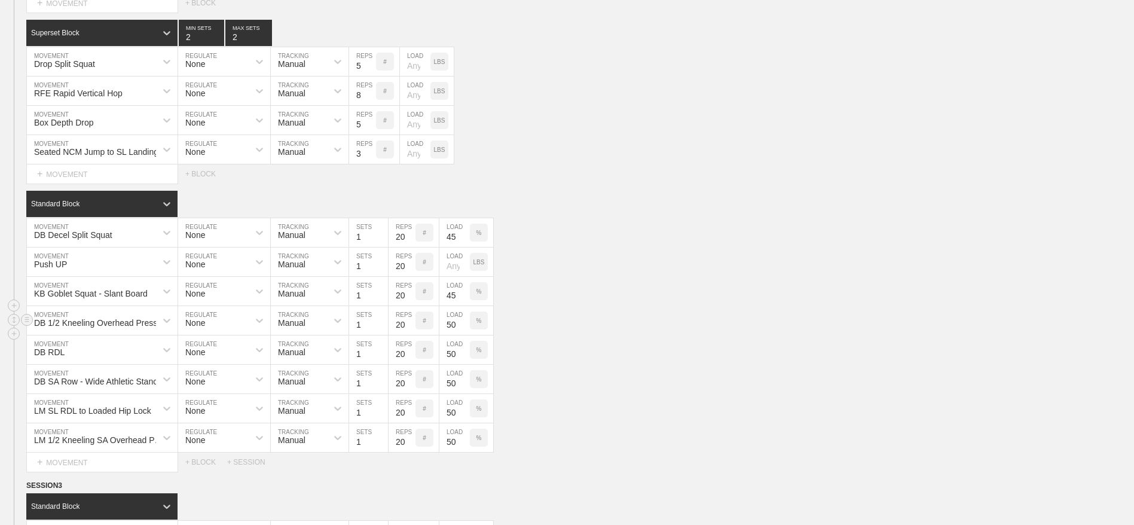
type input "45"
click at [450, 335] on input "50" at bounding box center [455, 320] width 30 height 29
click at [570, 335] on div "DB 1/2 Kneeling Overhead Press MOVEMENT None REGULATE Manual TRACKING 1 SETS 20…" at bounding box center [567, 320] width 1134 height 29
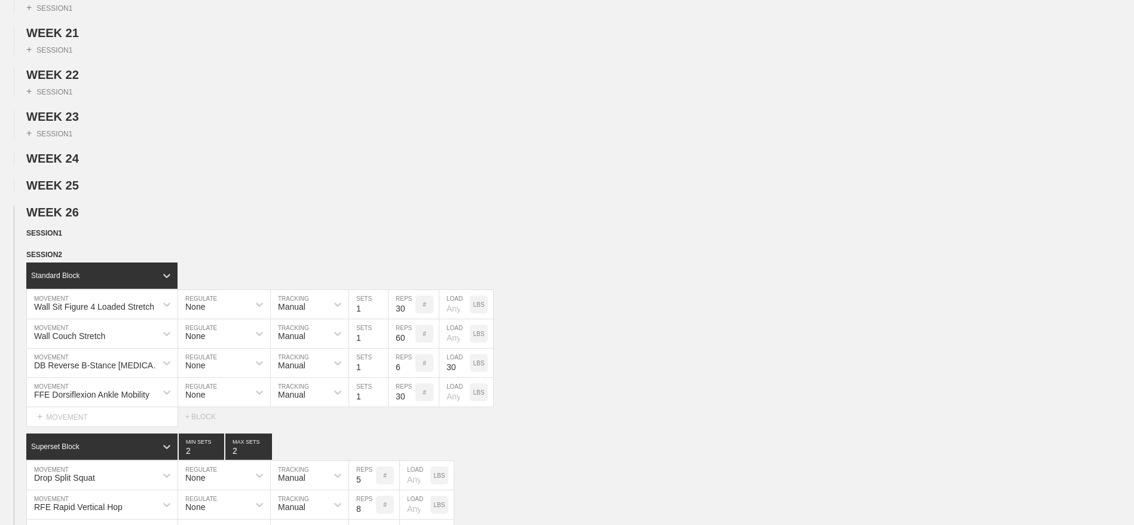
scroll to position [949, 0]
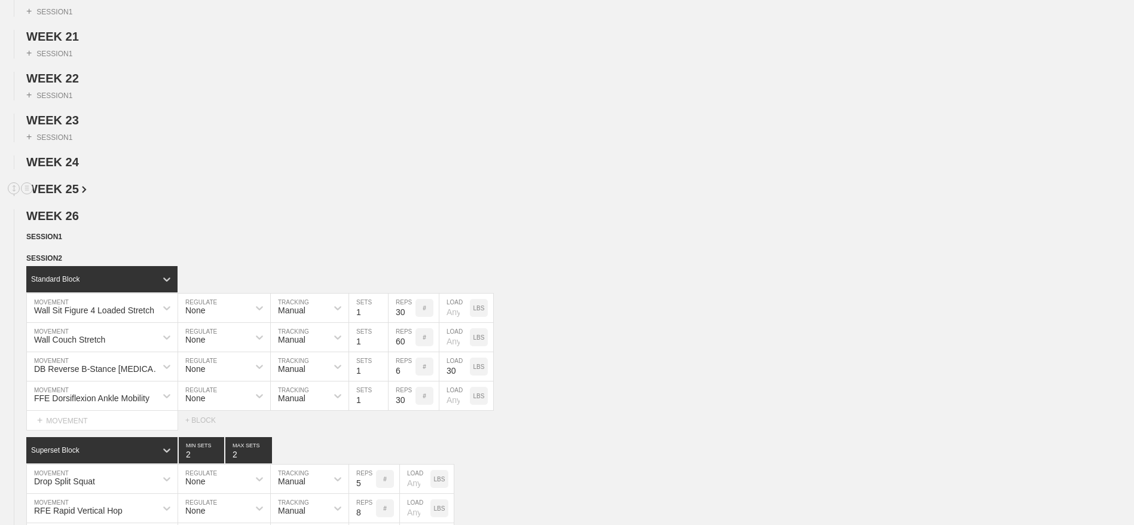
click at [82, 193] on img at bounding box center [84, 189] width 5 height 7
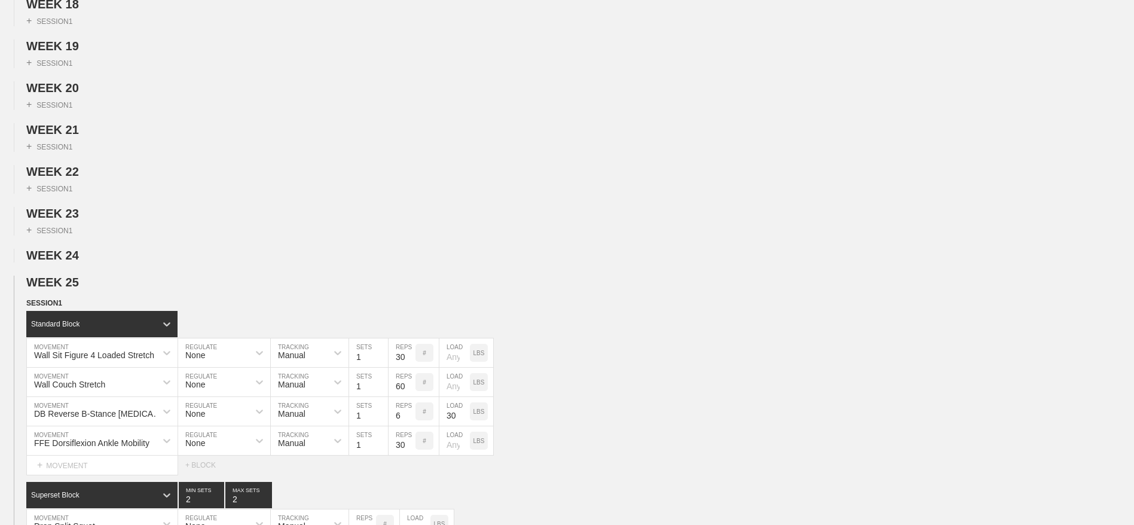
scroll to position [932, 0]
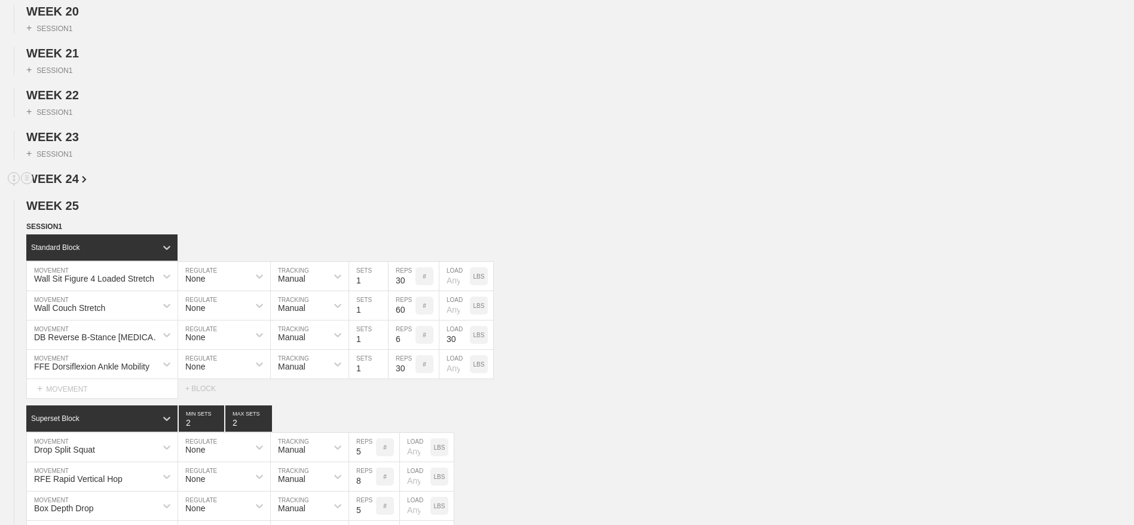
click at [65, 185] on span "WEEK 24" at bounding box center [56, 178] width 60 height 13
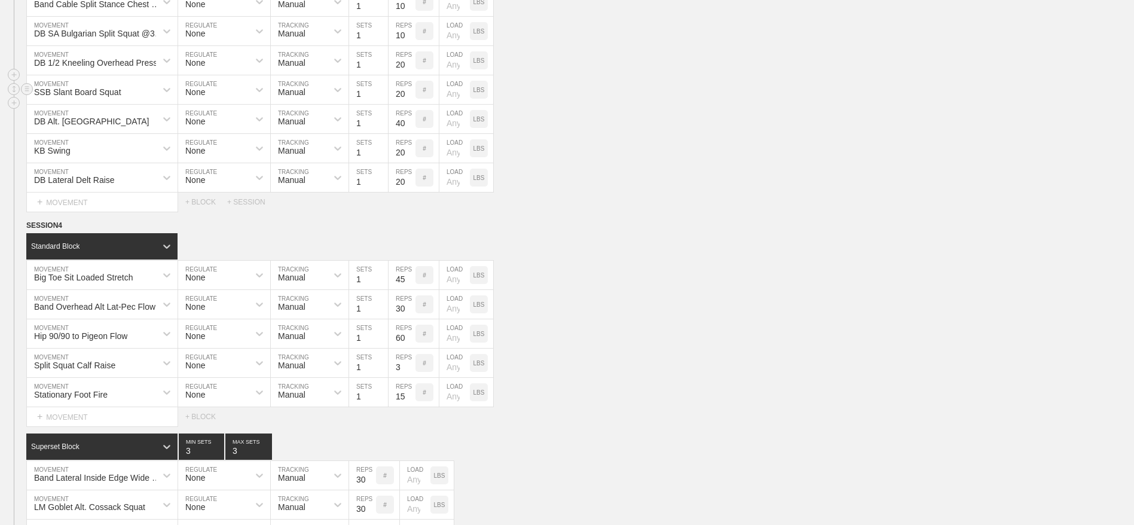
scroll to position [2891, 0]
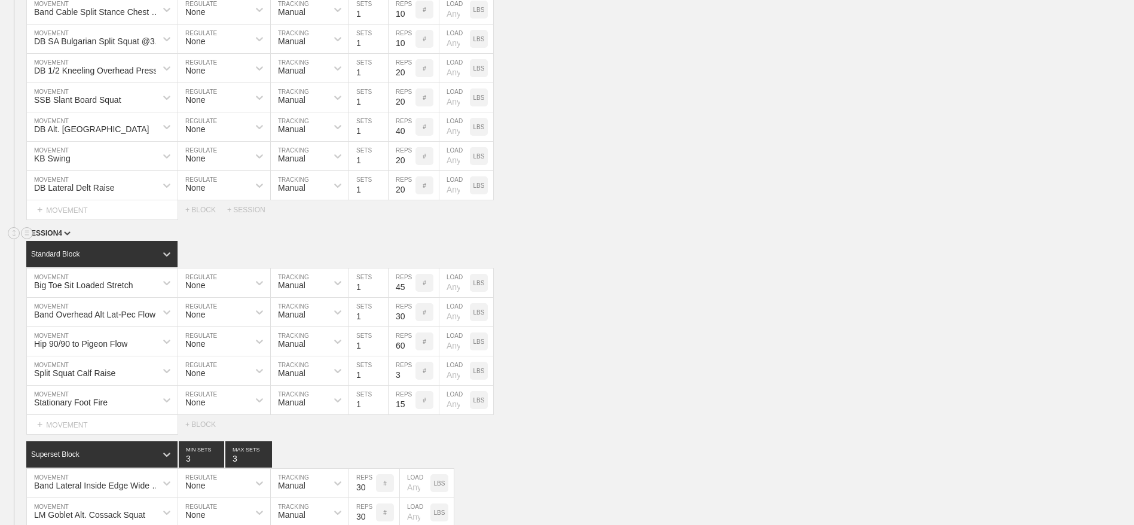
click at [50, 237] on span "SESSION 4" at bounding box center [48, 233] width 44 height 8
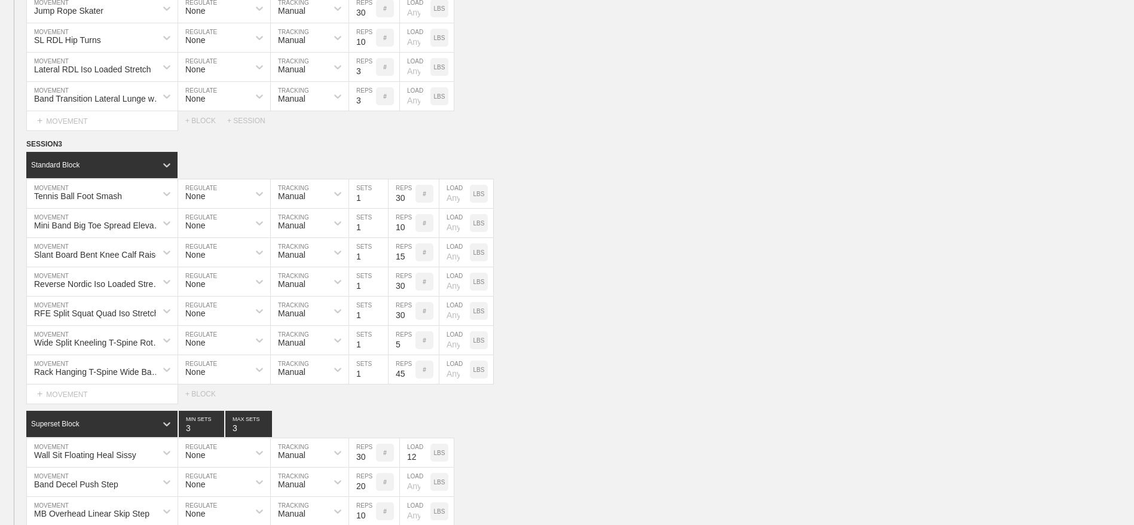
scroll to position [2231, 0]
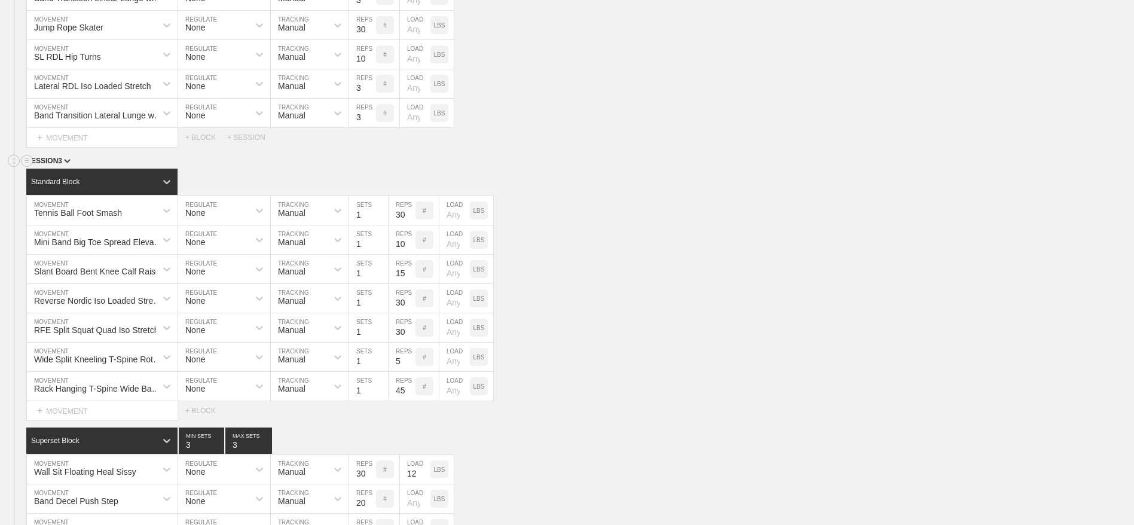
click at [64, 163] on img at bounding box center [67, 161] width 7 height 4
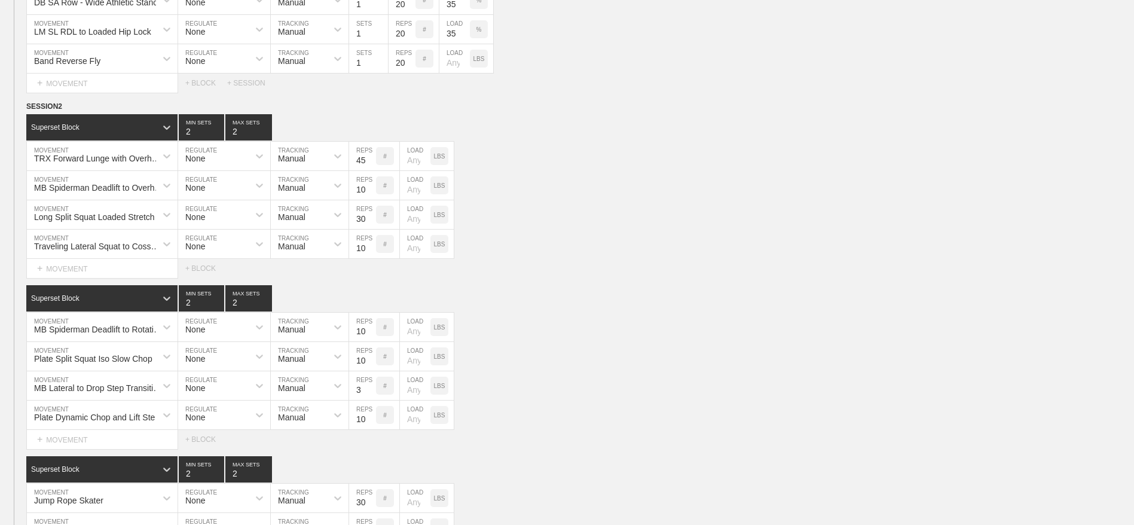
scroll to position [1670, 0]
click at [60, 111] on span "SESSION 2" at bounding box center [48, 107] width 44 height 8
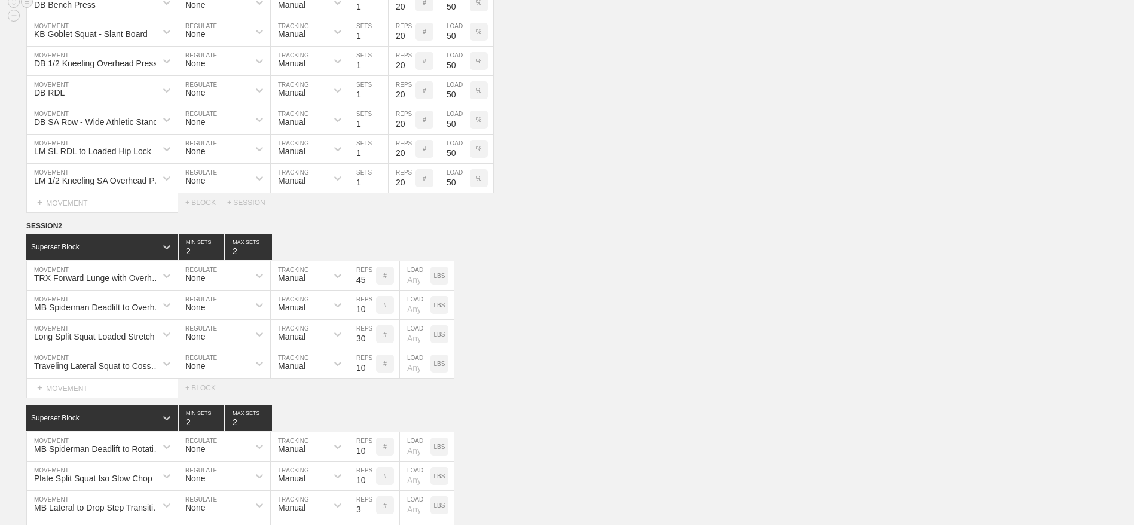
scroll to position [2328, 0]
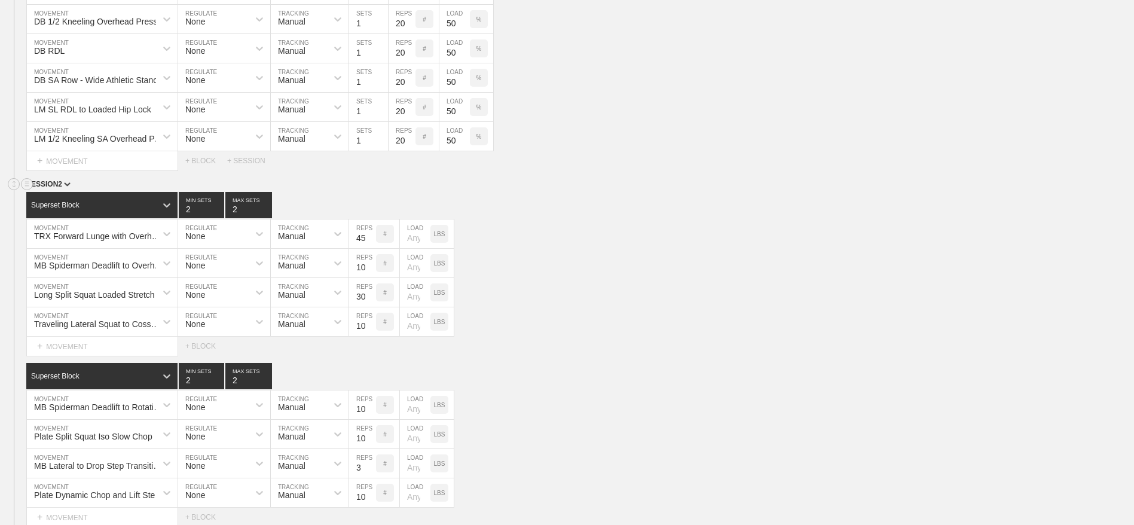
click at [62, 188] on span "SESSION 2" at bounding box center [48, 184] width 44 height 8
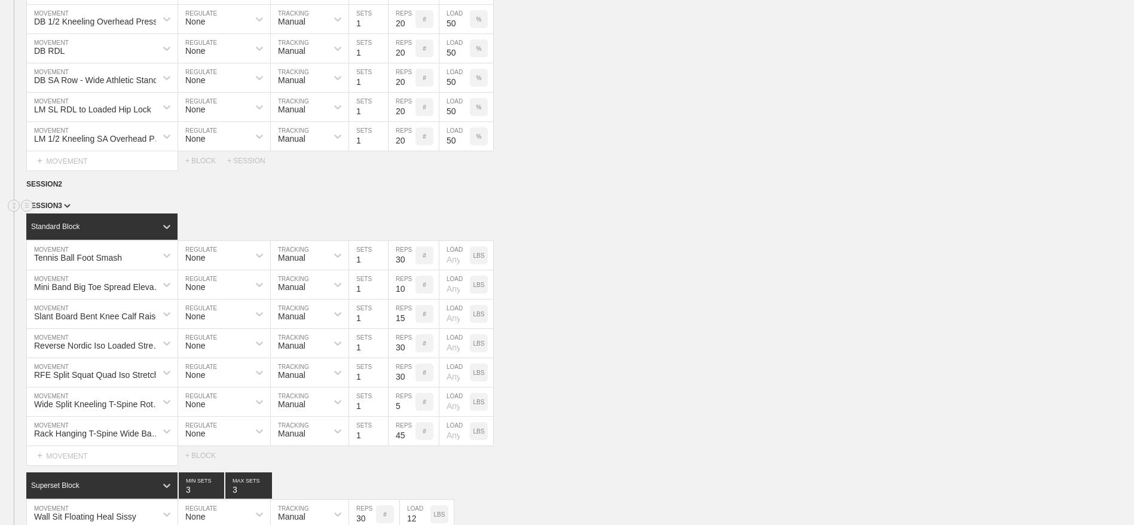
click at [60, 210] on span "SESSION 3" at bounding box center [48, 206] width 44 height 8
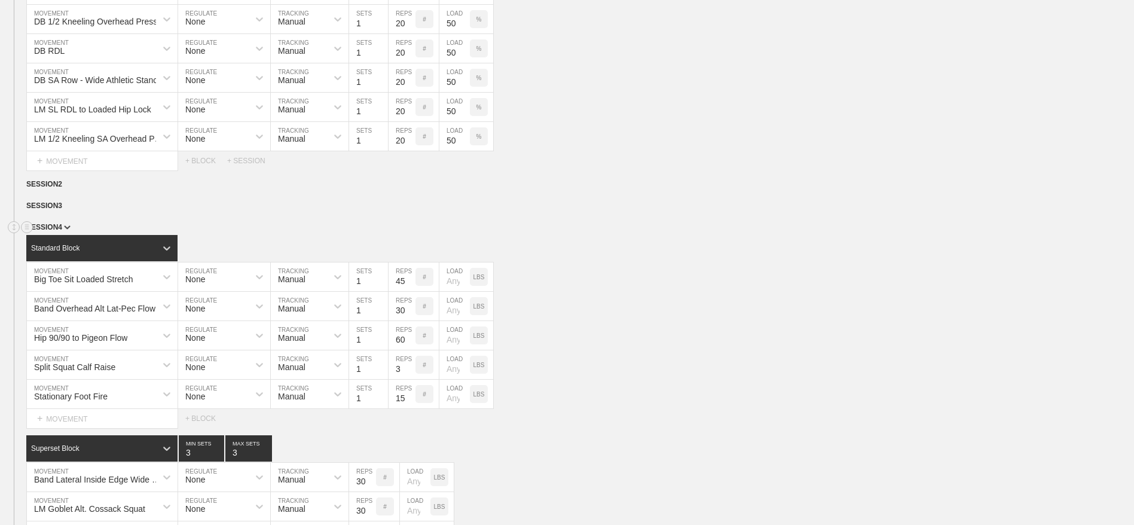
click at [59, 231] on span "SESSION 4" at bounding box center [48, 227] width 44 height 8
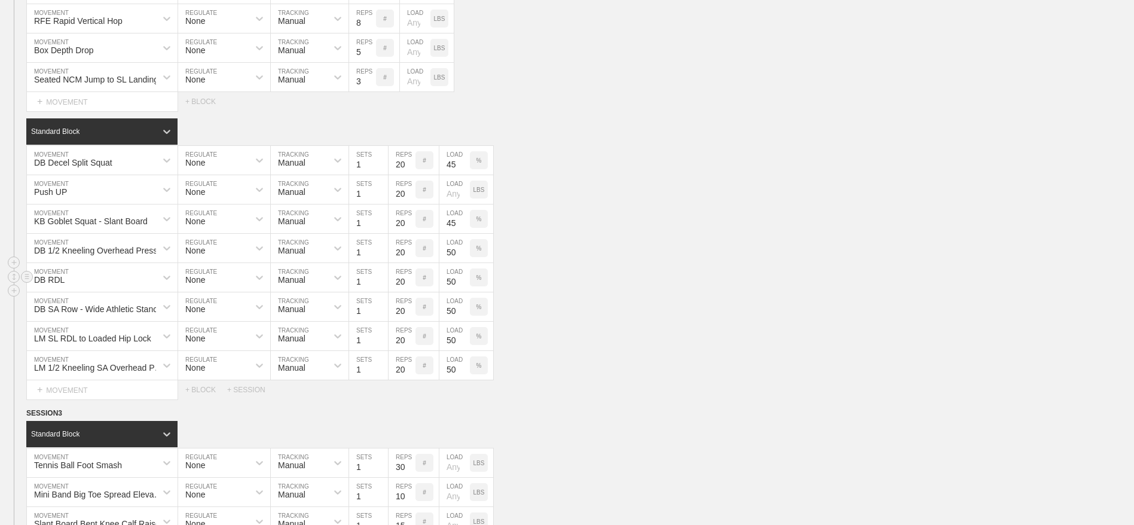
scroll to position [2862, 0]
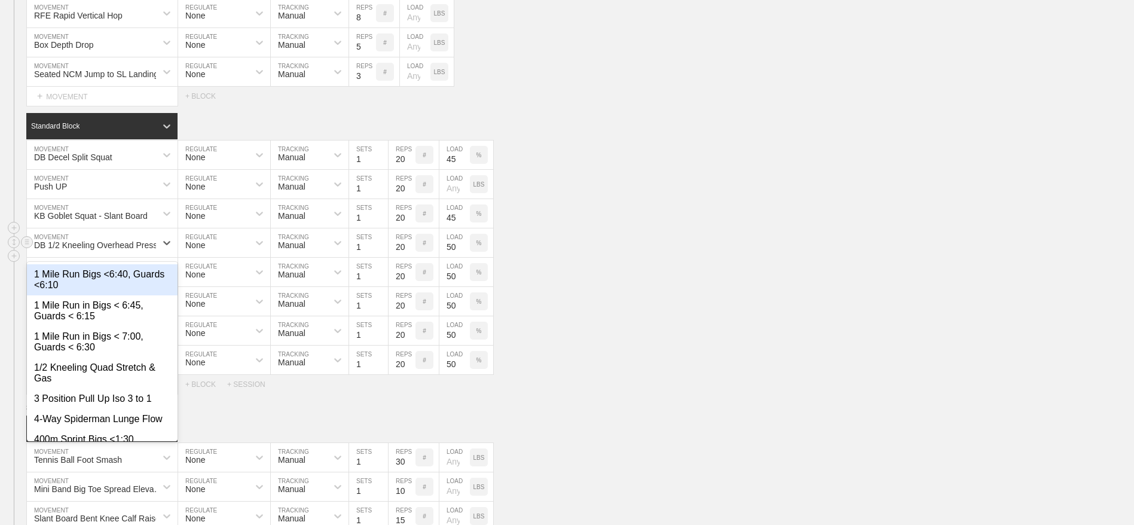
click at [112, 250] on div "DB 1/2 Kneeling Overhead Press" at bounding box center [95, 245] width 123 height 10
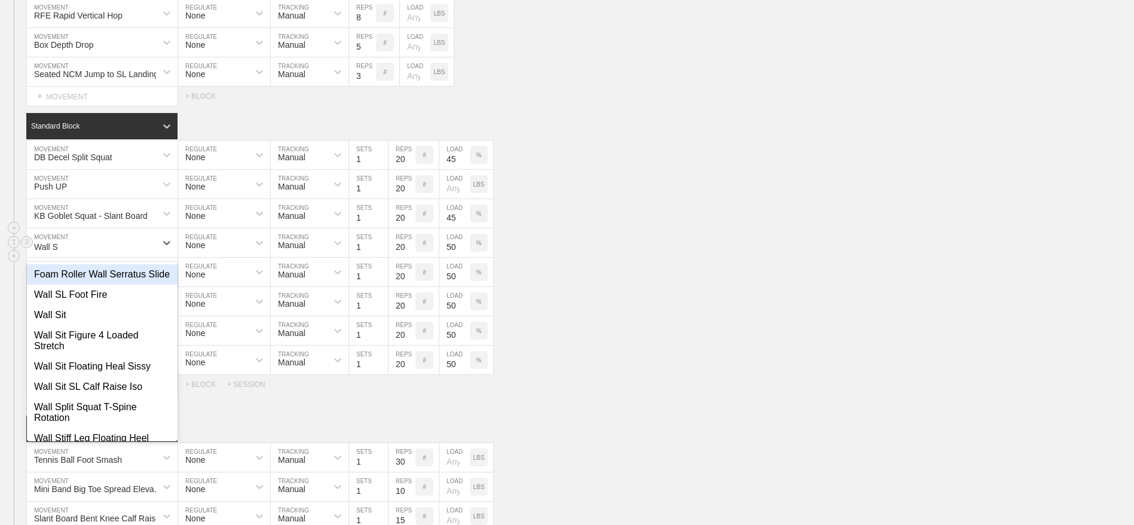
type input "Wall Se"
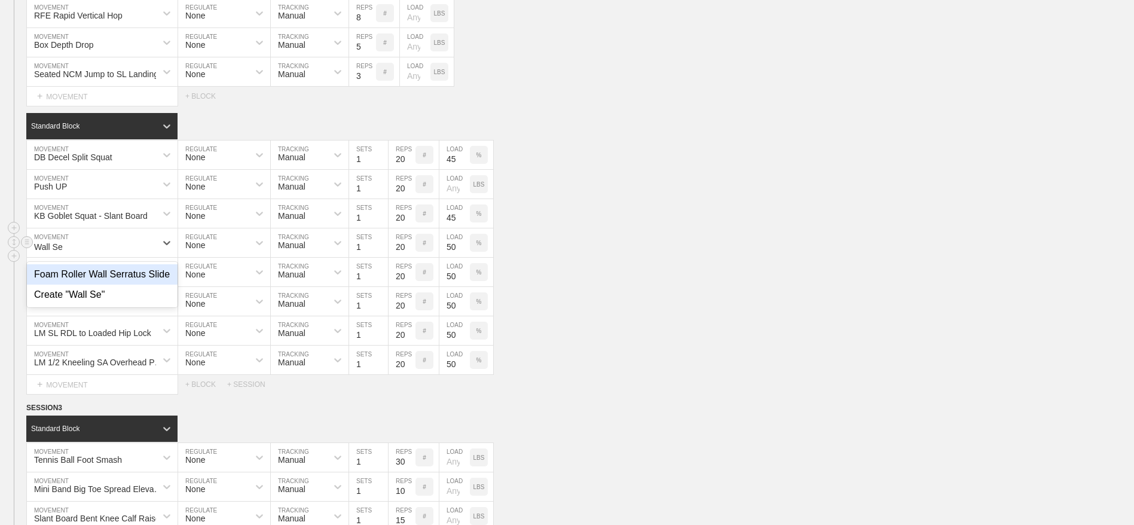
click at [113, 285] on div "Foam Roller Wall Serratus Slide" at bounding box center [102, 274] width 151 height 20
click at [478, 252] on div "%" at bounding box center [479, 243] width 18 height 18
click at [478, 252] on div "KGS" at bounding box center [479, 243] width 18 height 18
click at [454, 257] on input "50" at bounding box center [455, 242] width 30 height 29
click at [130, 312] on div "DB SA Row - Wide Athletic Stance" at bounding box center [91, 301] width 129 height 20
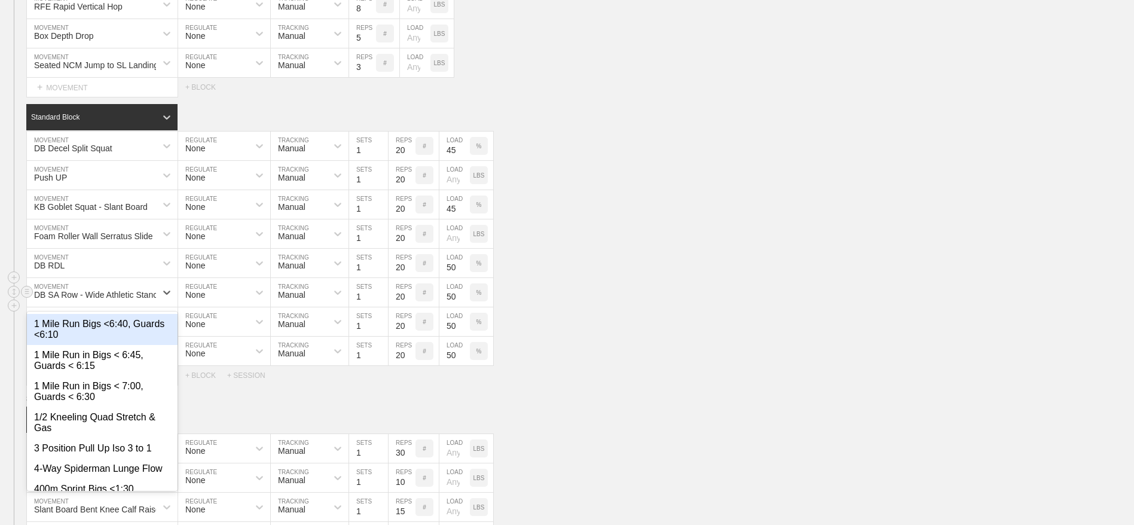
scroll to position [2873, 0]
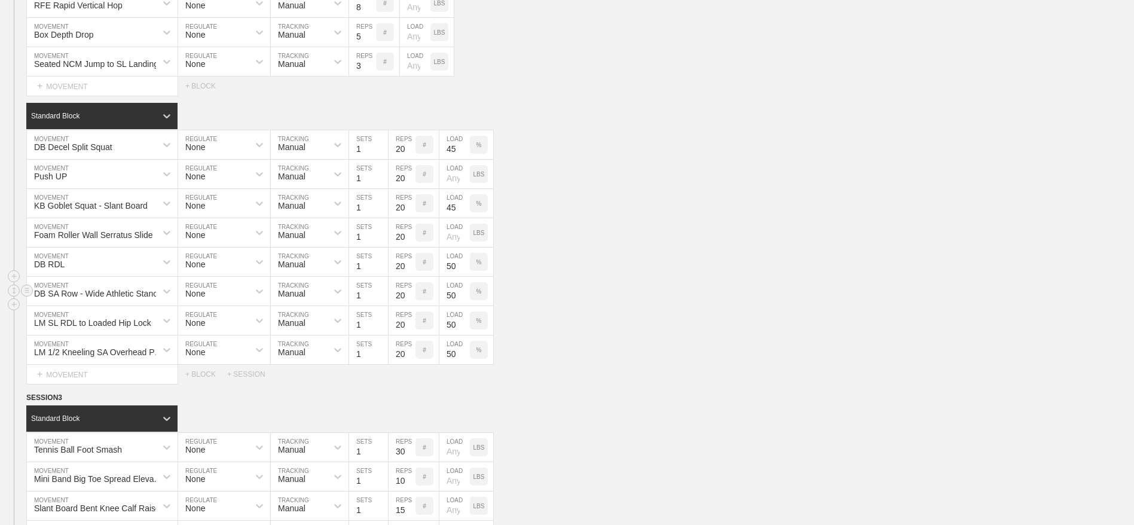
click at [533, 306] on div "DB SA Row - Wide Athletic Stance MOVEMENT None REGULATE Manual TRACKING 1 SETS …" at bounding box center [567, 291] width 1134 height 29
click at [451, 276] on input "50" at bounding box center [455, 262] width 30 height 29
type input "45"
click at [451, 306] on input "50" at bounding box center [455, 291] width 30 height 29
type input "45"
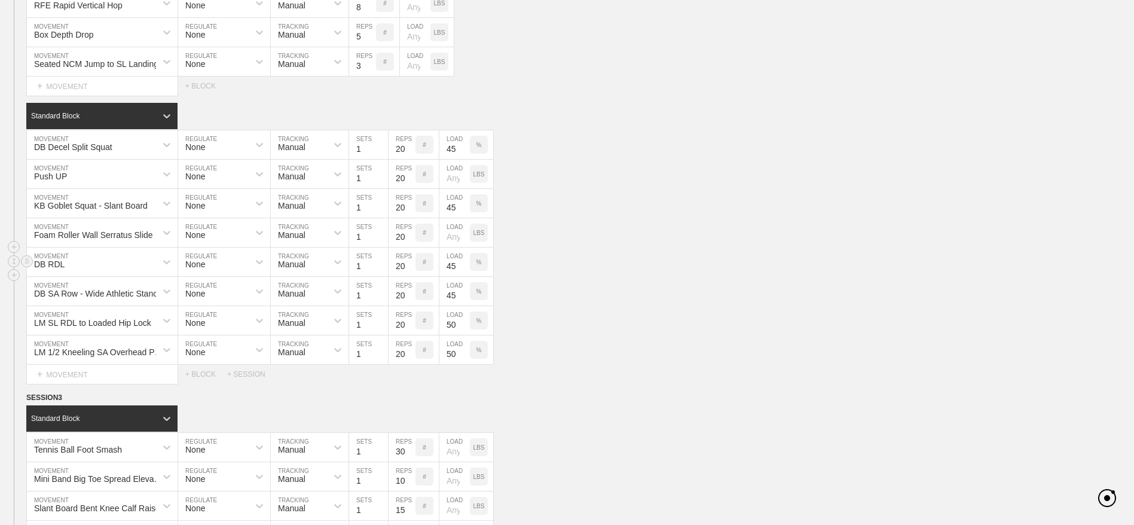
click at [446, 276] on input "45" at bounding box center [455, 262] width 30 height 29
type input "40"
click at [454, 335] on input "50" at bounding box center [455, 320] width 30 height 29
type input "40"
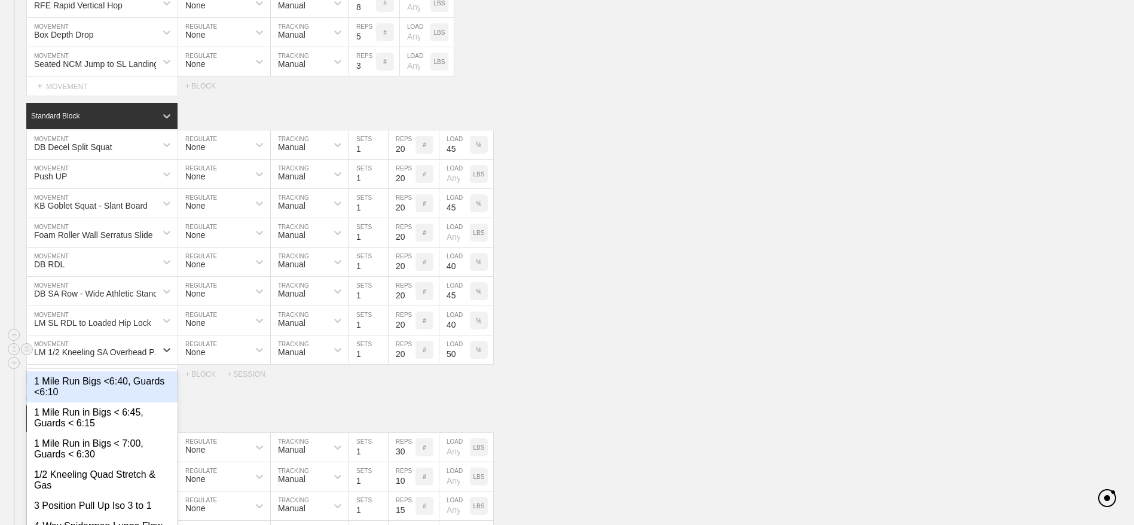
click at [132, 364] on div "option 1 Mile Run Bigs <6:40, Guards <6:10 focused, 1 of 767. 767 results avail…" at bounding box center [102, 349] width 151 height 29
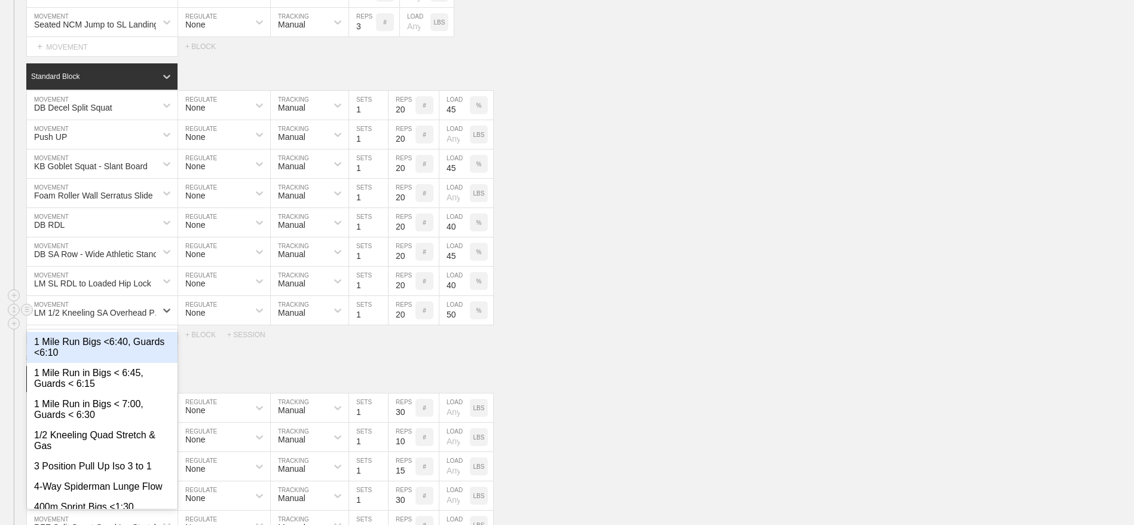
scroll to position [2931, 0]
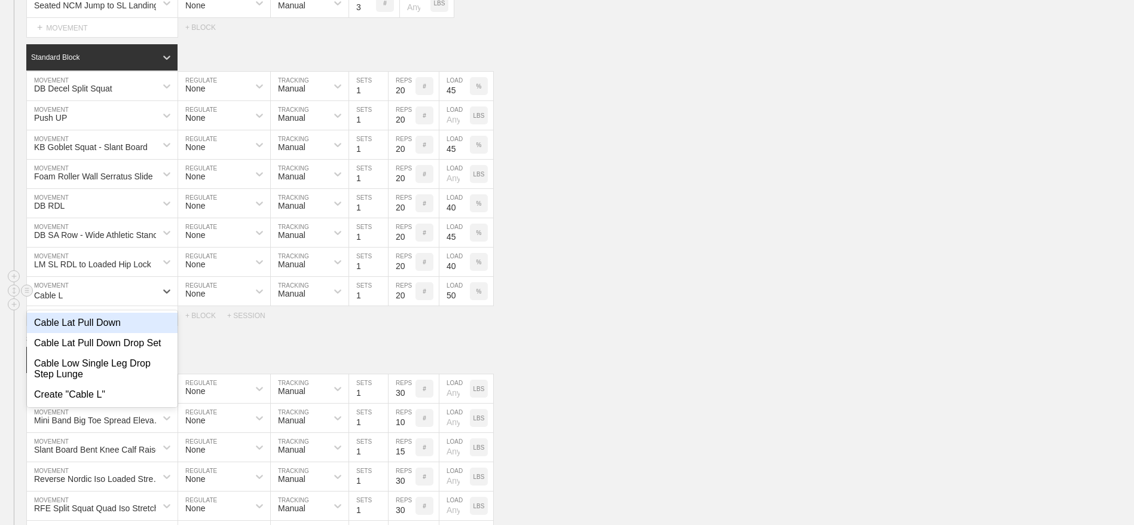
type input "Cable La"
click at [88, 333] on div "Cable Lat Pull Down" at bounding box center [102, 323] width 151 height 20
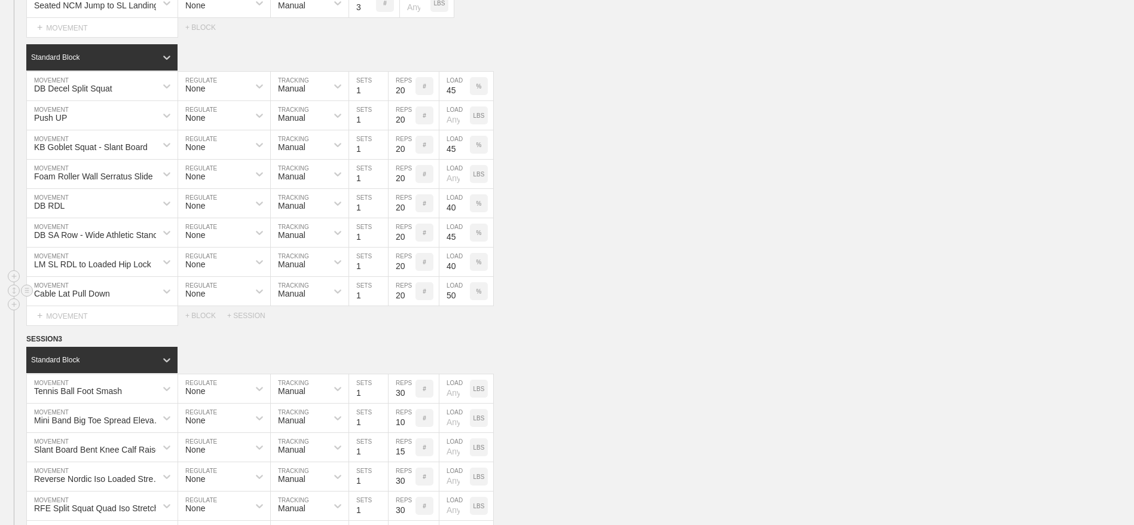
click at [451, 306] on input "50" at bounding box center [455, 291] width 30 height 29
type input "45"
click at [621, 248] on div "DB SA Row - Wide Athletic Stance MOVEMENT None REGULATE Manual TRACKING 1 SETS …" at bounding box center [567, 232] width 1134 height 29
click at [677, 218] on div "DB RDL MOVEMENT None REGULATE Manual TRACKING 1 SETS 20 REPS # 40 LOAD %" at bounding box center [567, 203] width 1134 height 29
